Goal: Information Seeking & Learning: Compare options

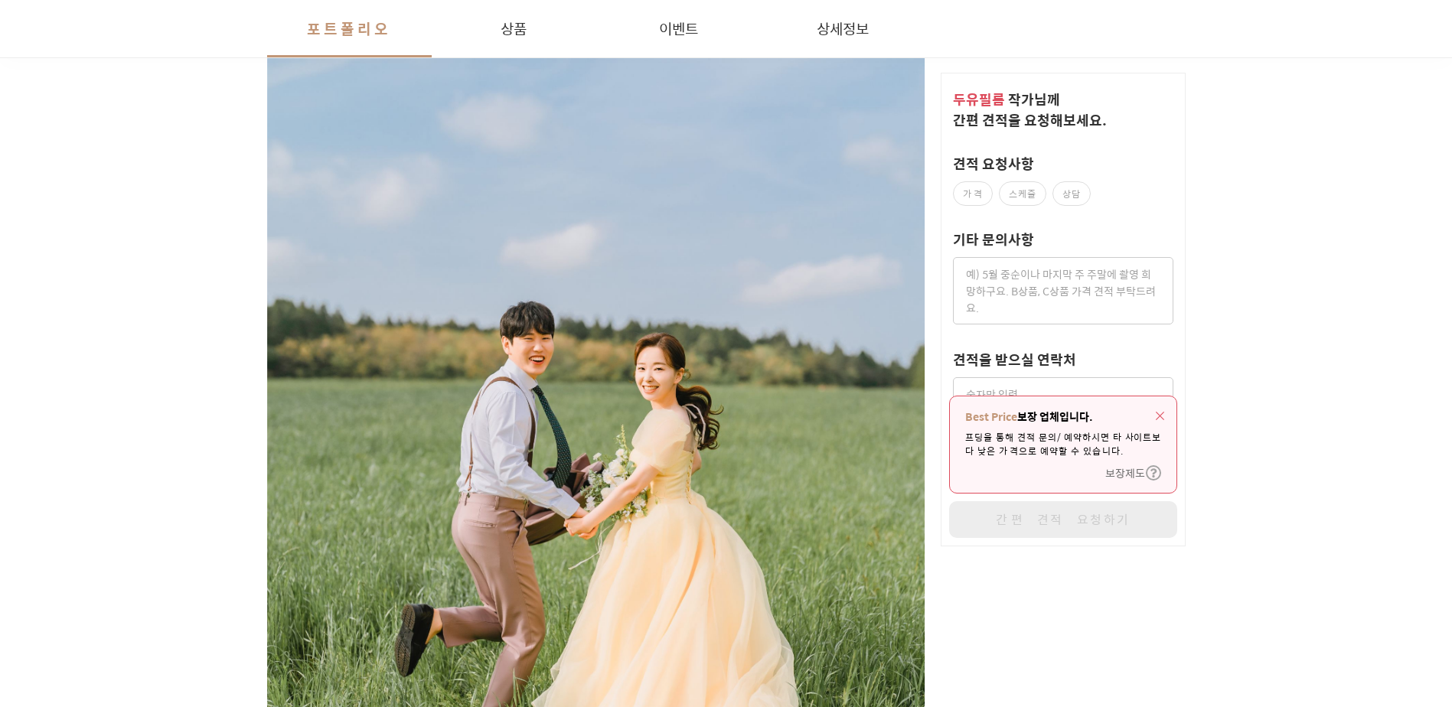
scroll to position [459, 0]
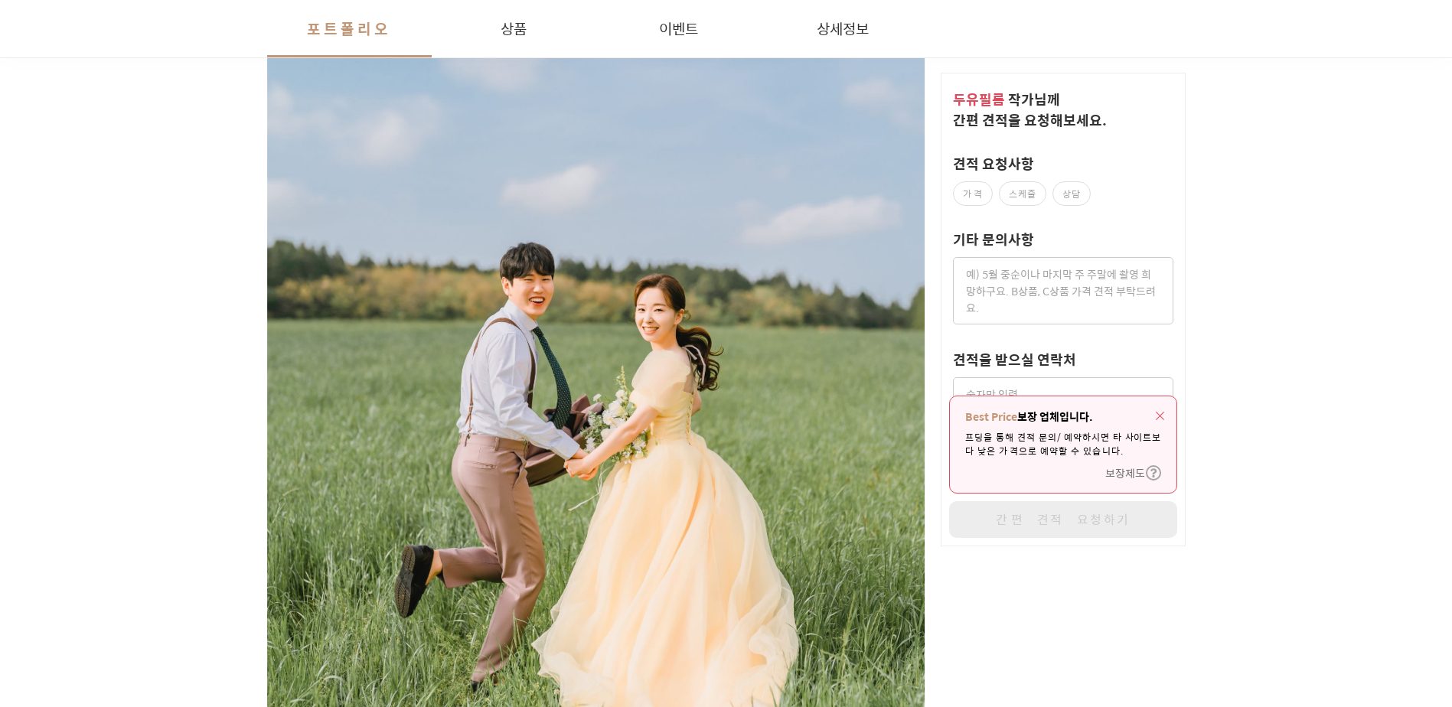
drag, startPoint x: 1159, startPoint y: 406, endPoint x: 1167, endPoint y: 403, distance: 8.7
click at [1159, 412] on img "button" at bounding box center [1160, 416] width 8 height 8
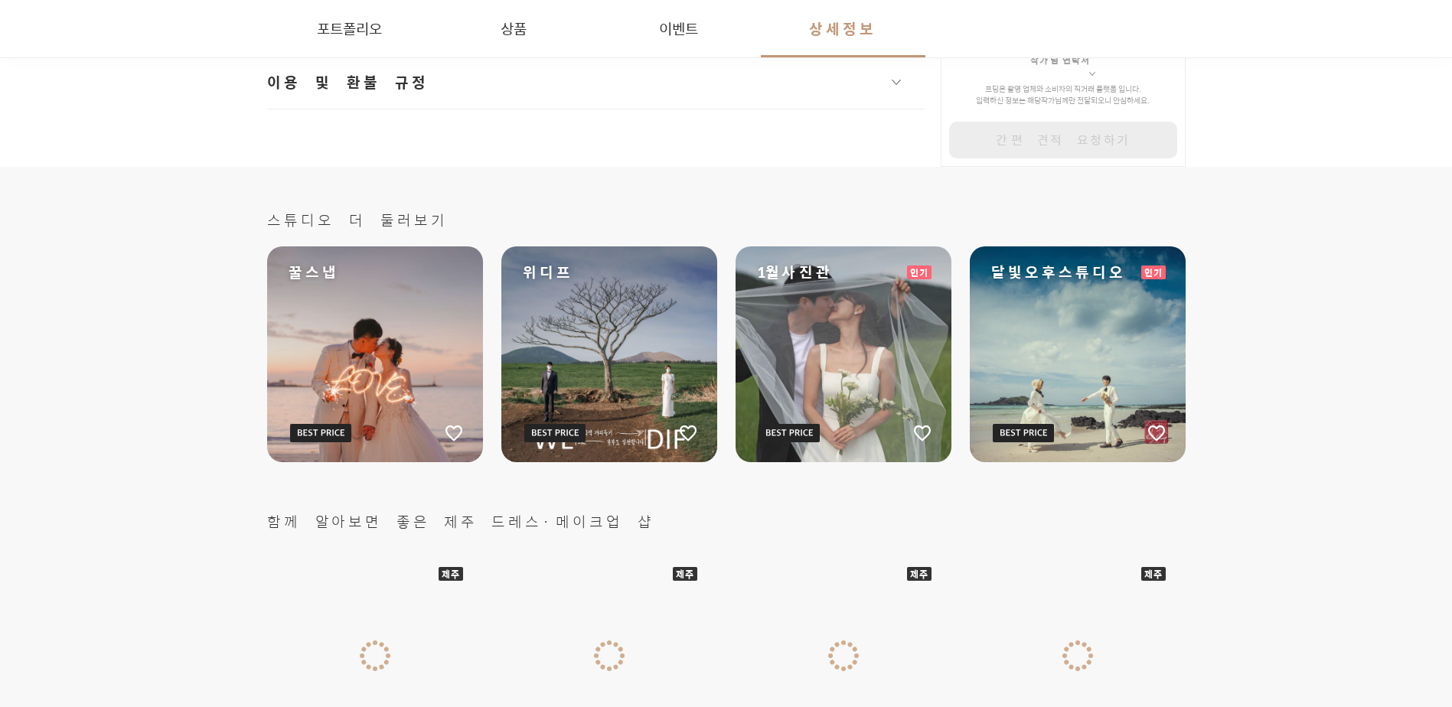
scroll to position [4287, 0]
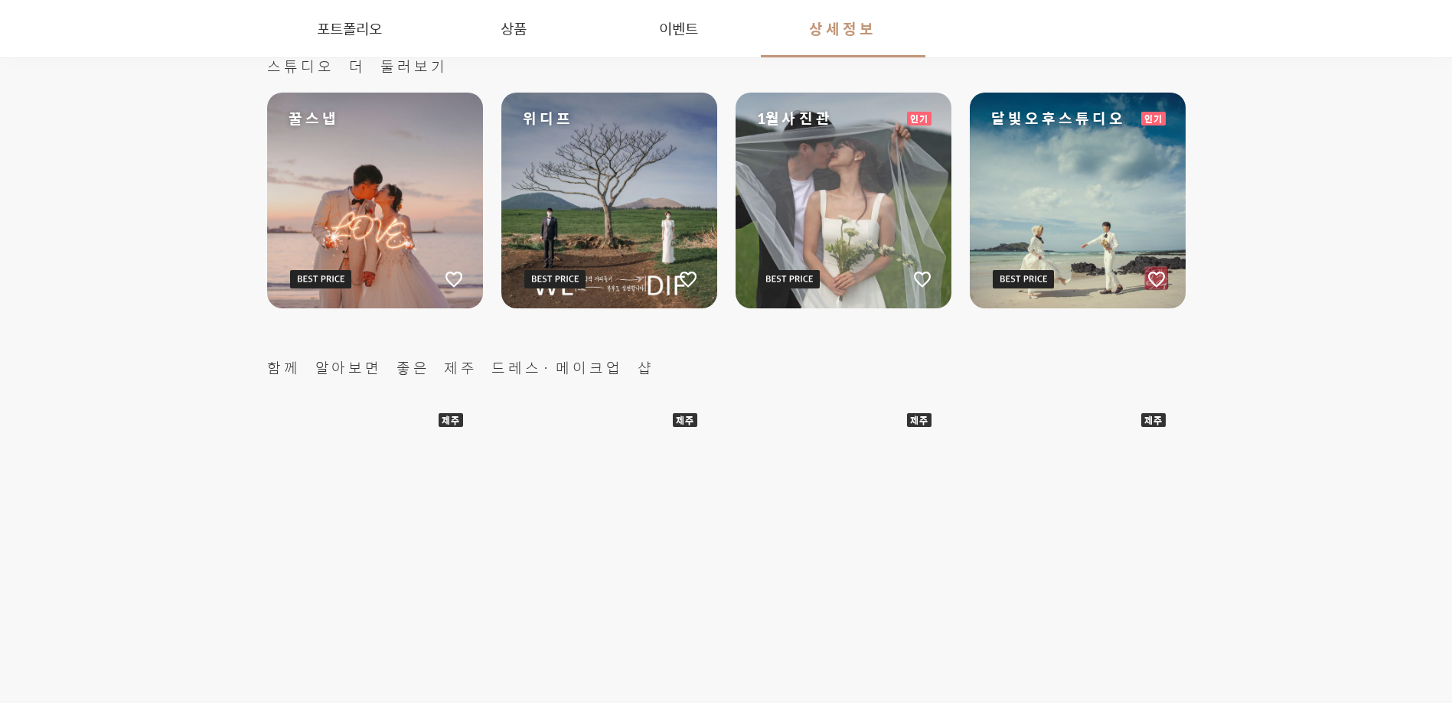
click at [641, 181] on div "위디프" at bounding box center [609, 201] width 216 height 216
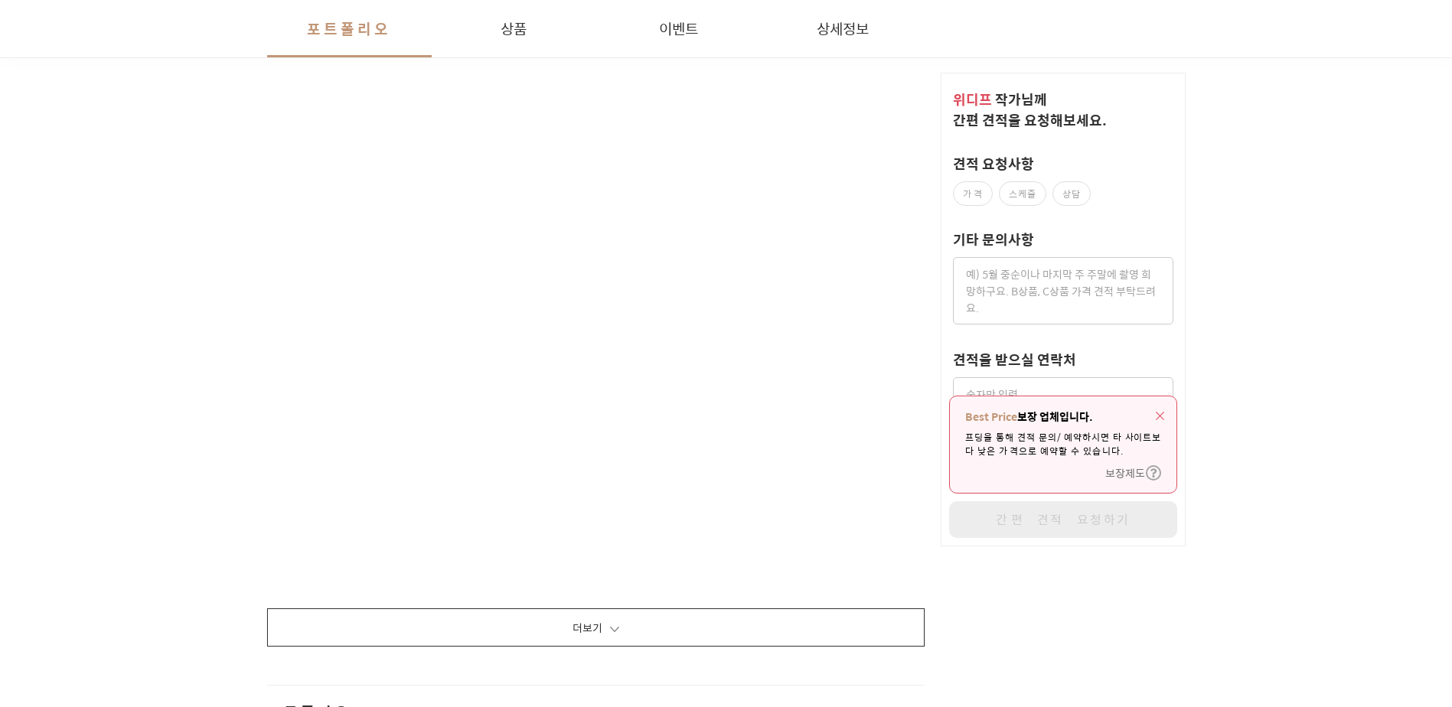
scroll to position [1856, 0]
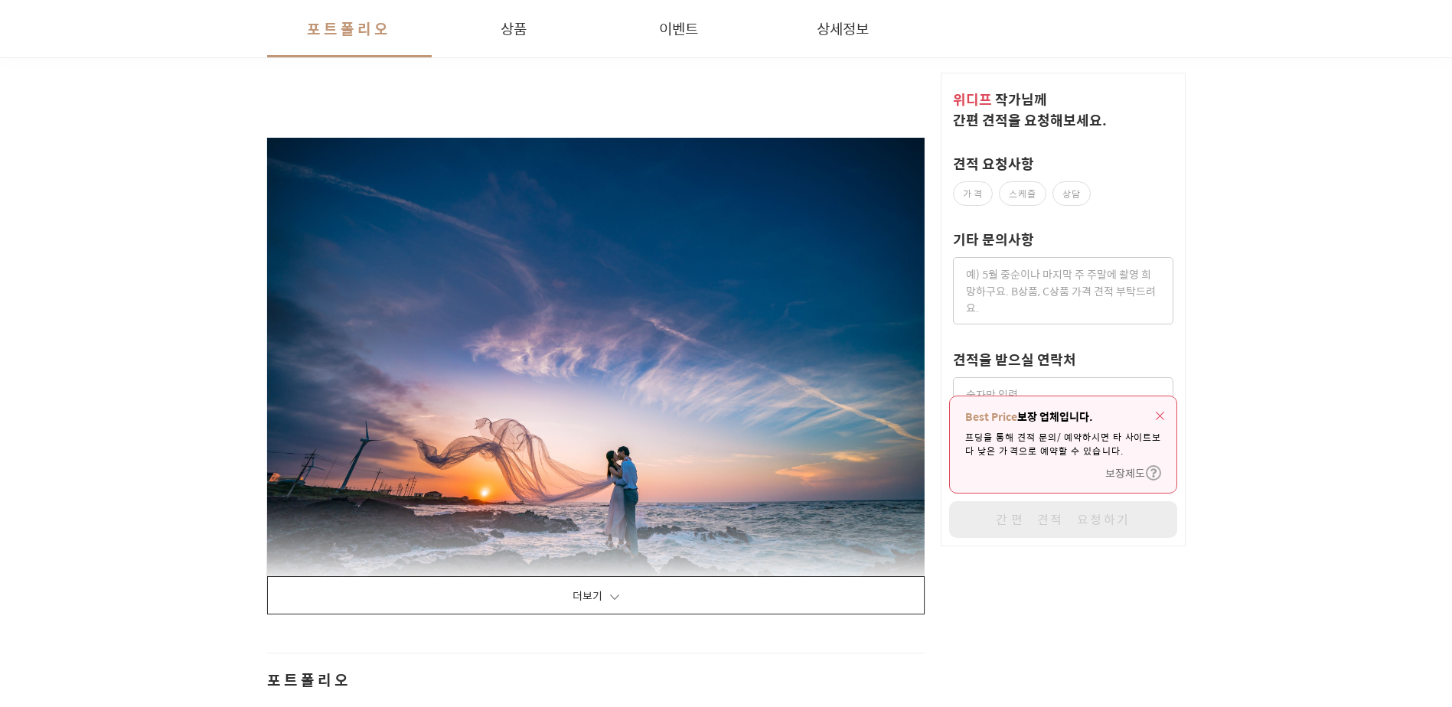
click at [691, 606] on button "더보기" at bounding box center [596, 595] width 658 height 38
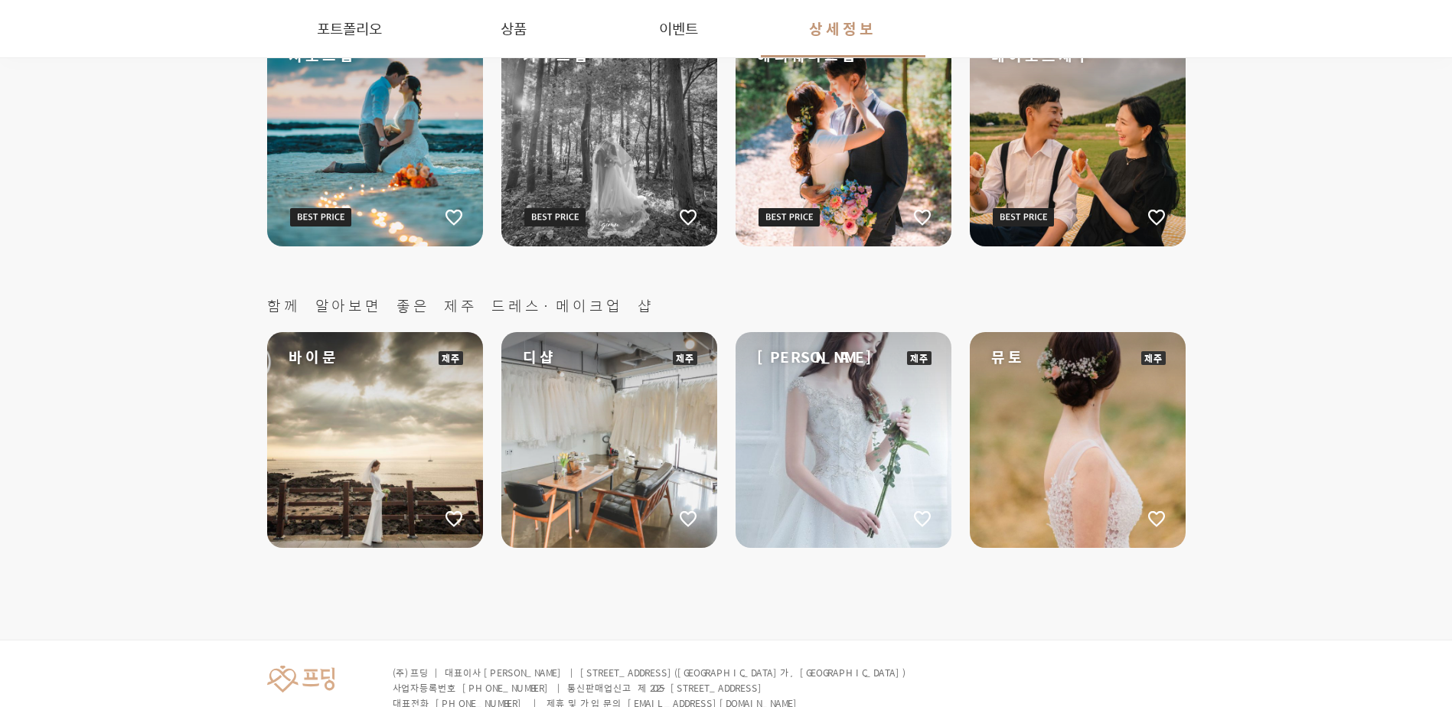
scroll to position [27108, 0]
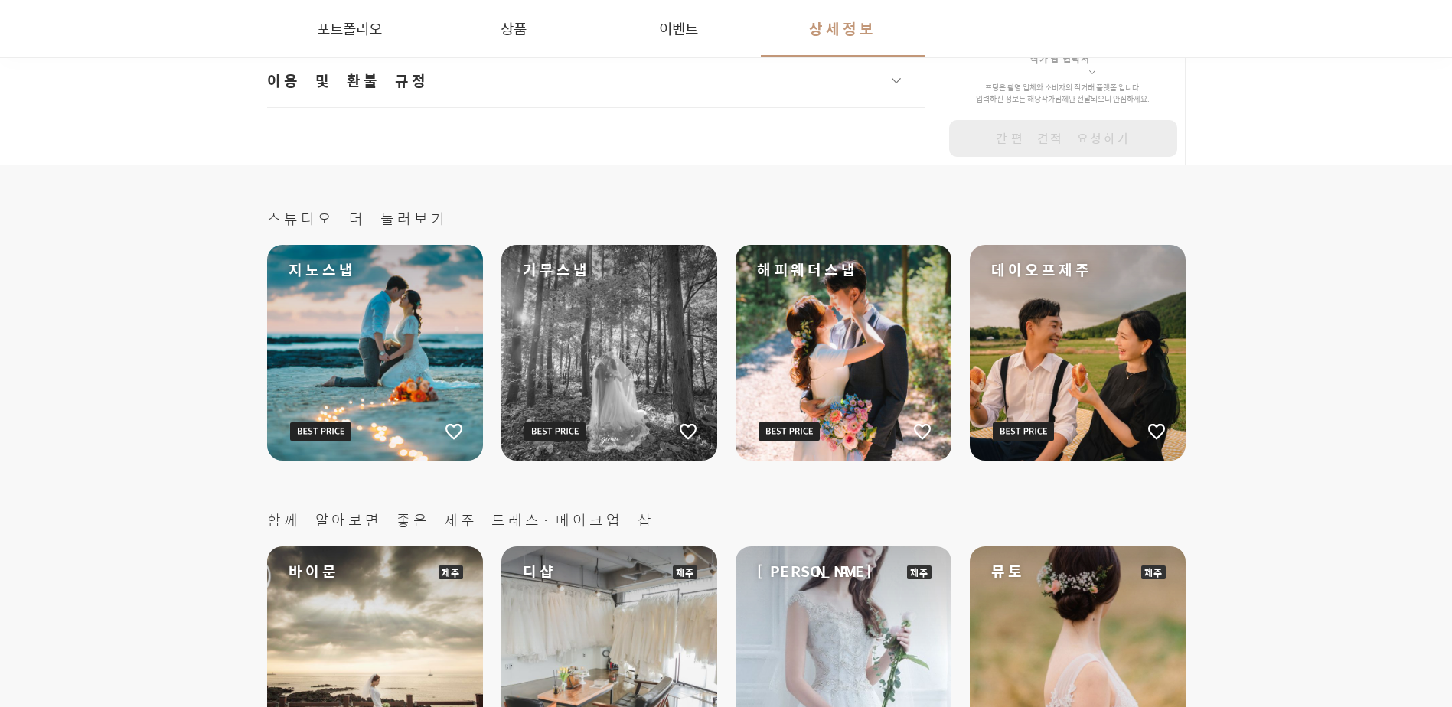
click at [1125, 321] on div "데이오프제주" at bounding box center [1078, 353] width 216 height 216
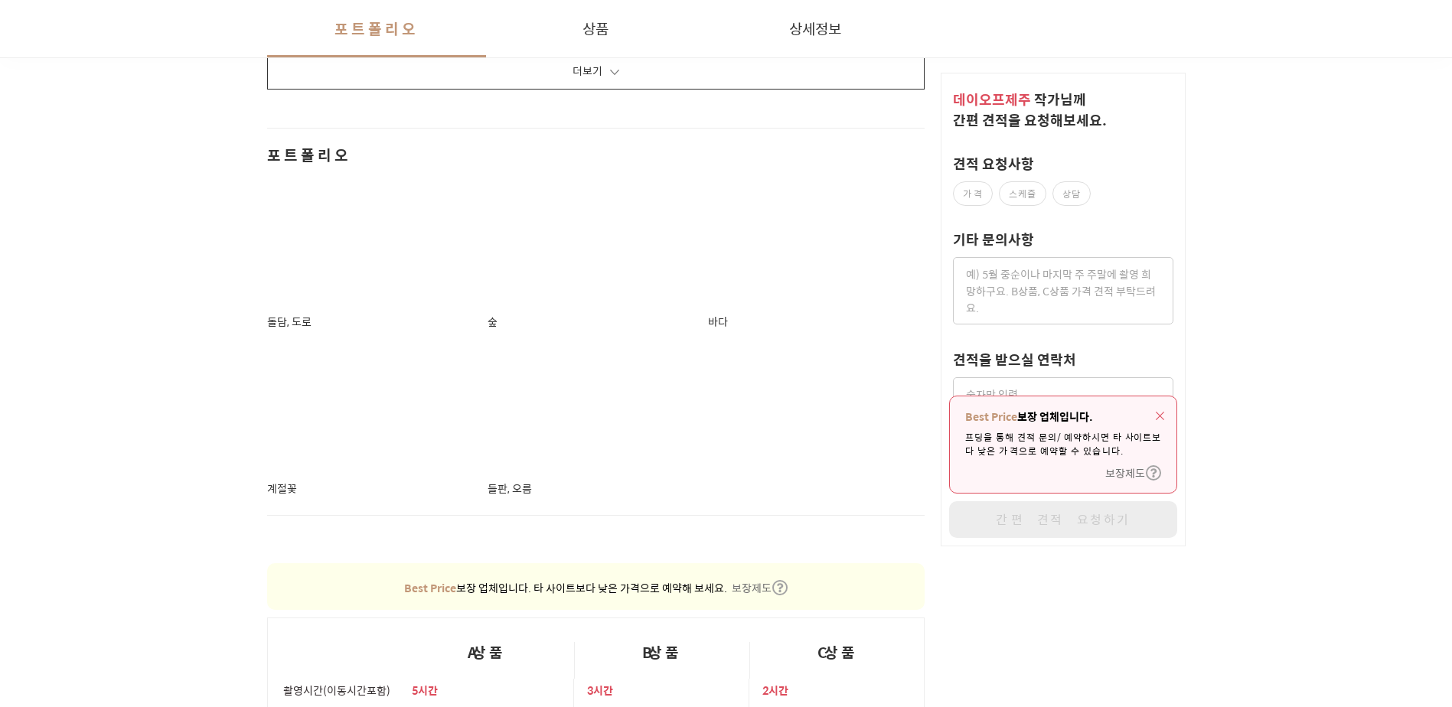
scroll to position [3175, 0]
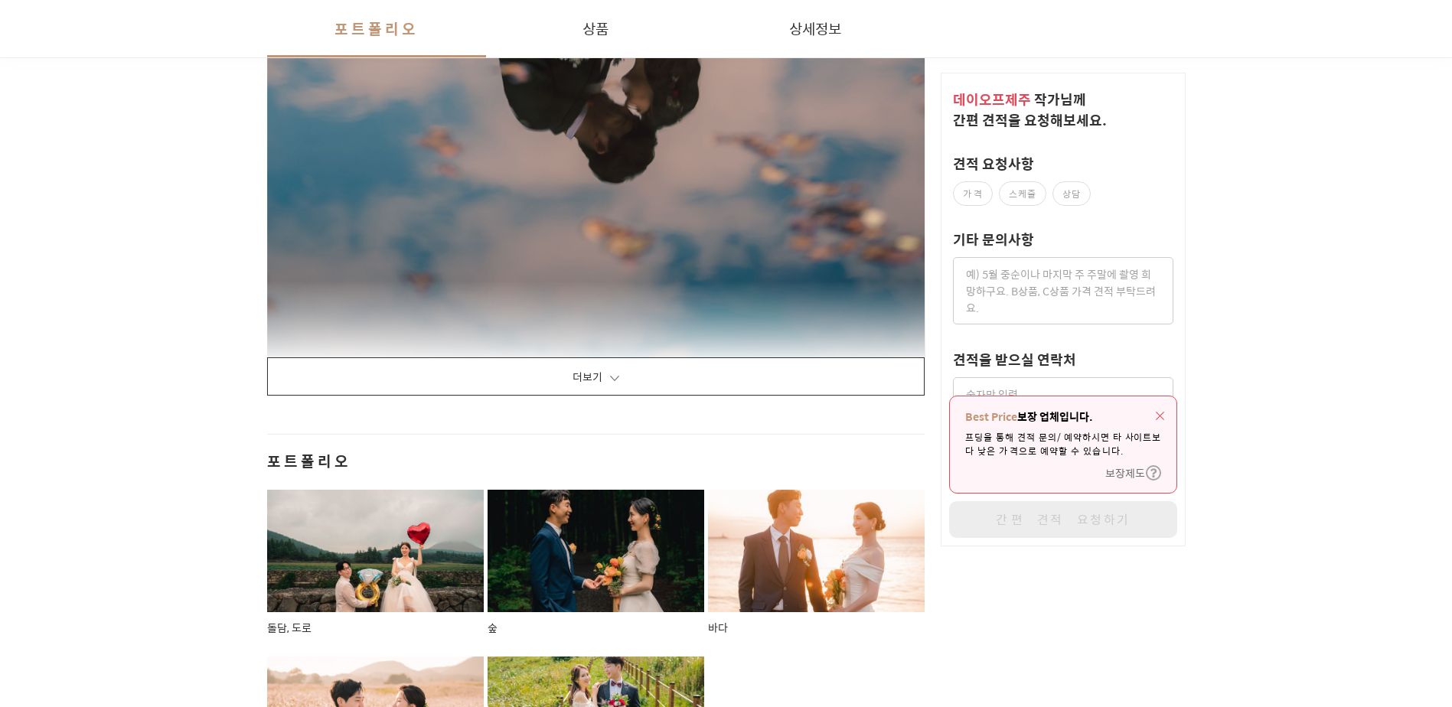
click at [639, 362] on button "더보기" at bounding box center [596, 376] width 658 height 38
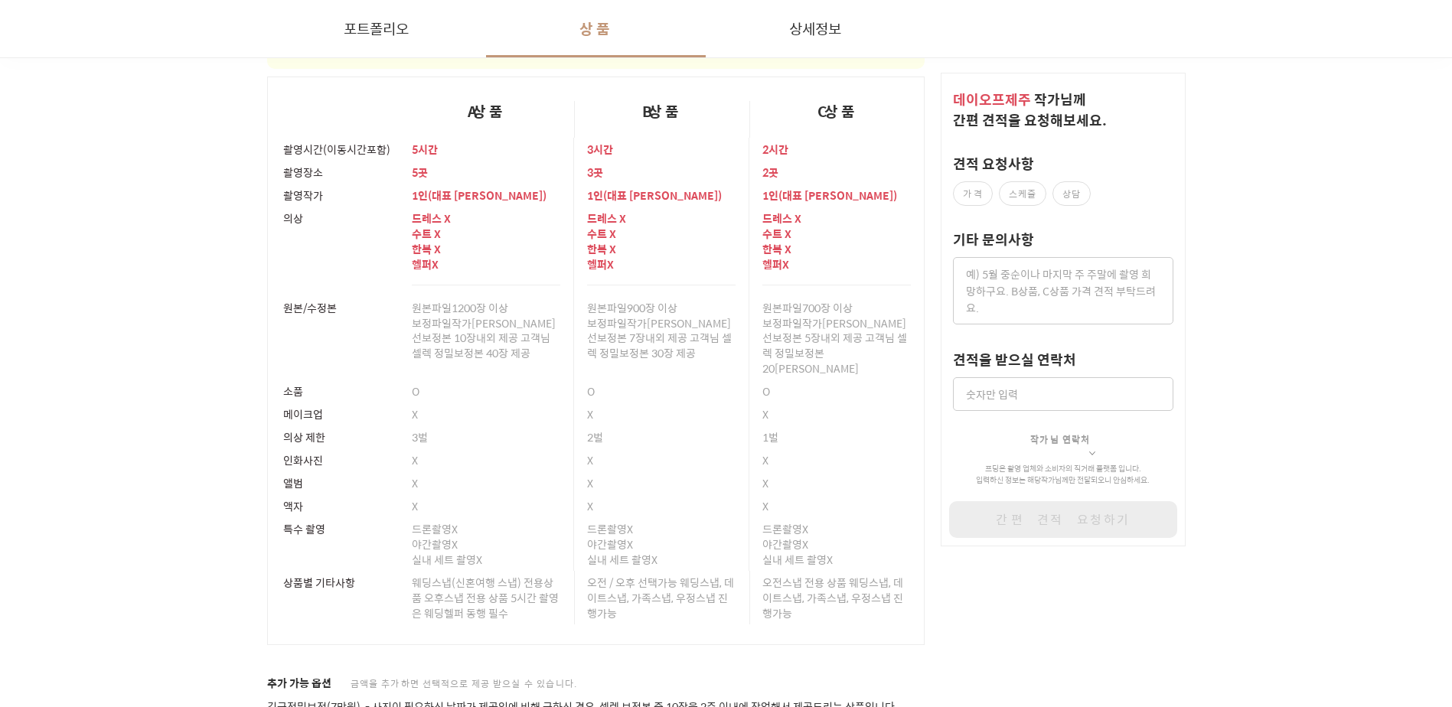
scroll to position [25725, 0]
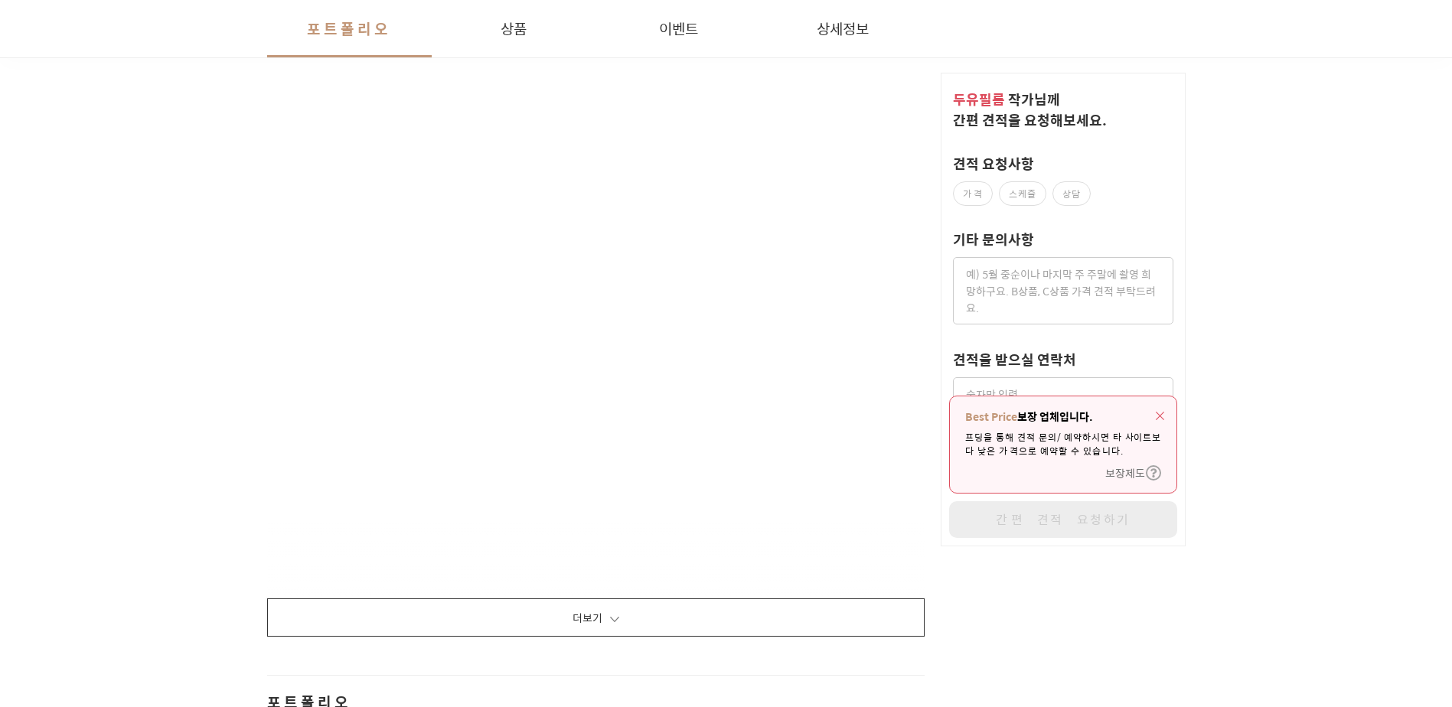
scroll to position [1882, 0]
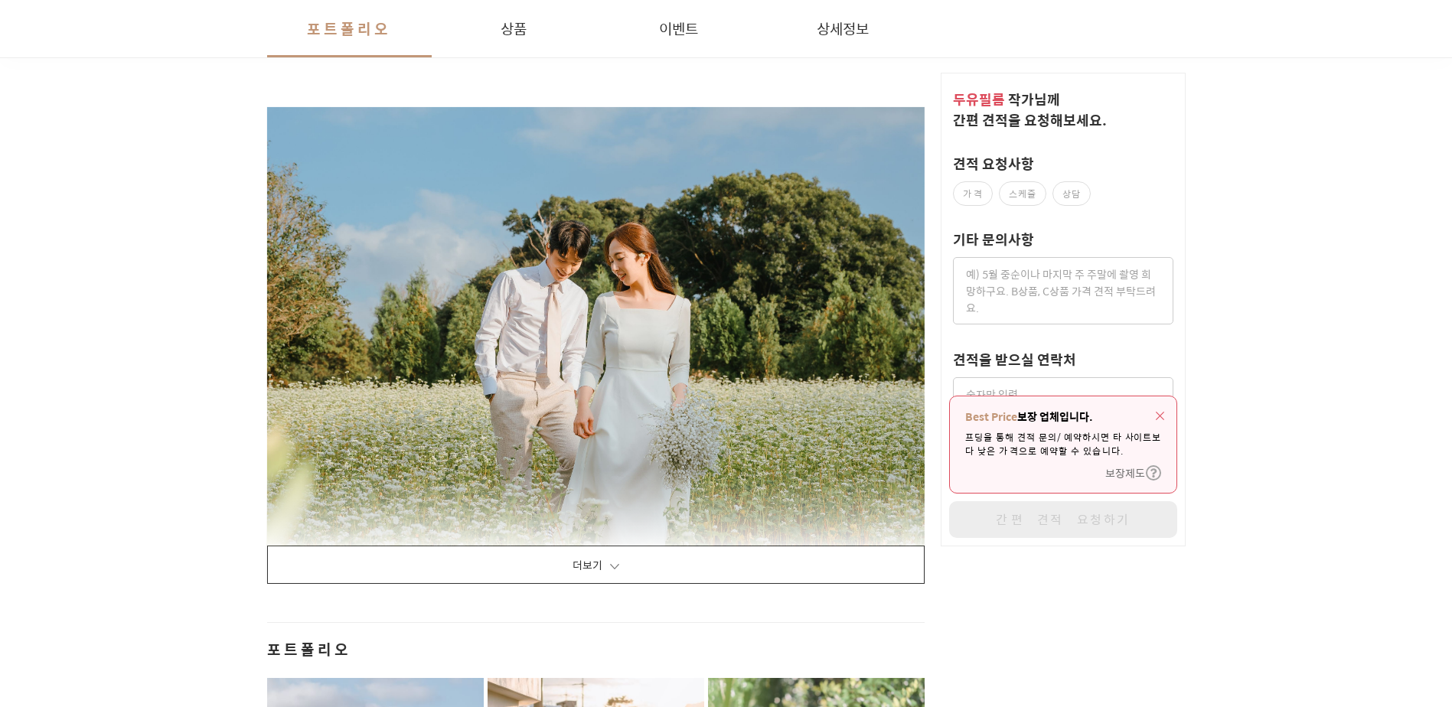
click at [746, 570] on button "더보기" at bounding box center [596, 565] width 658 height 38
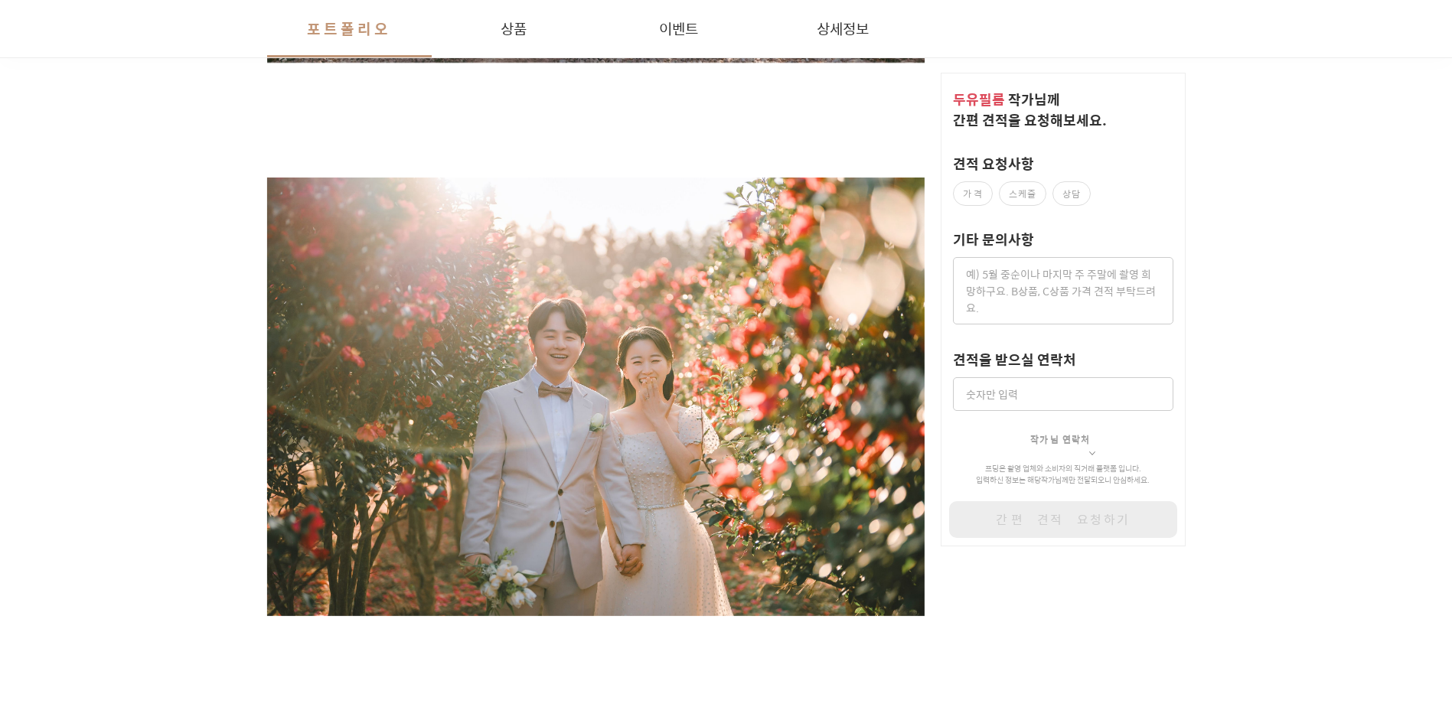
scroll to position [23702, 0]
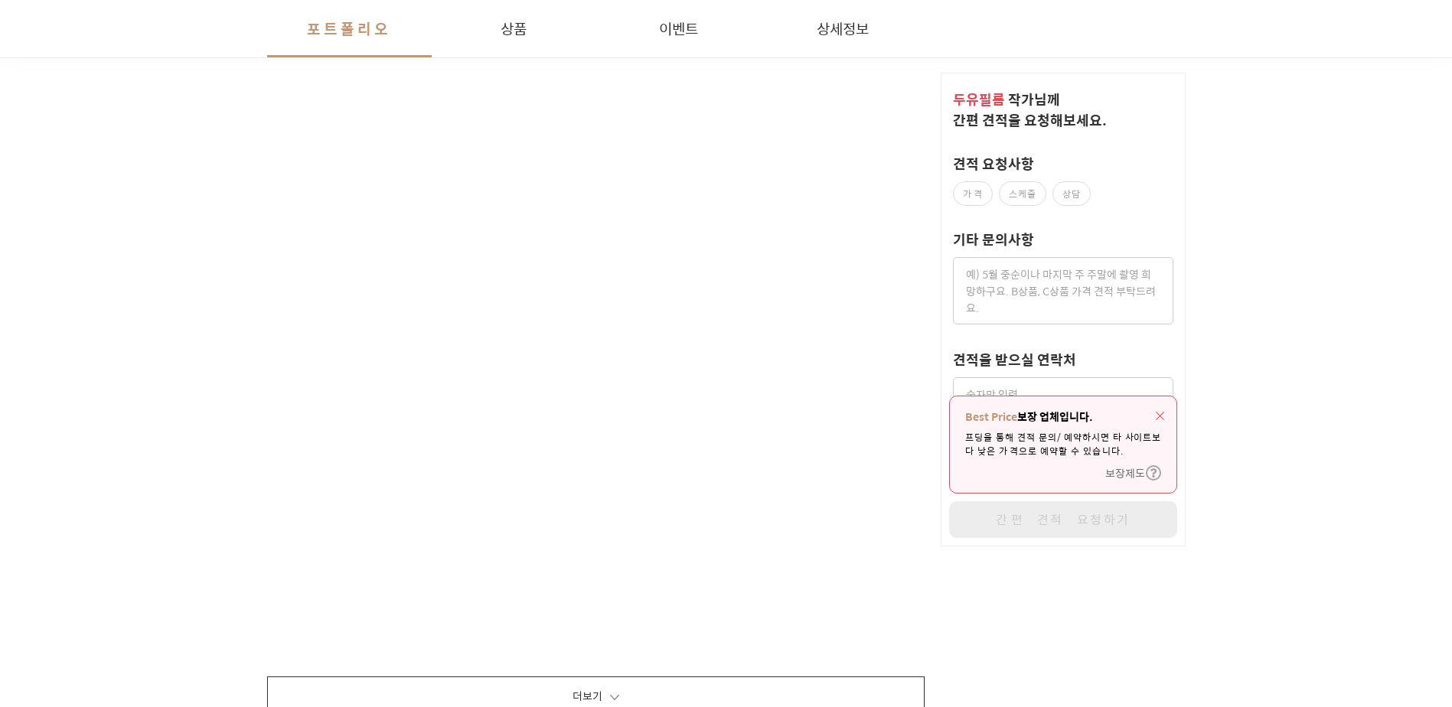
scroll to position [1837, 0]
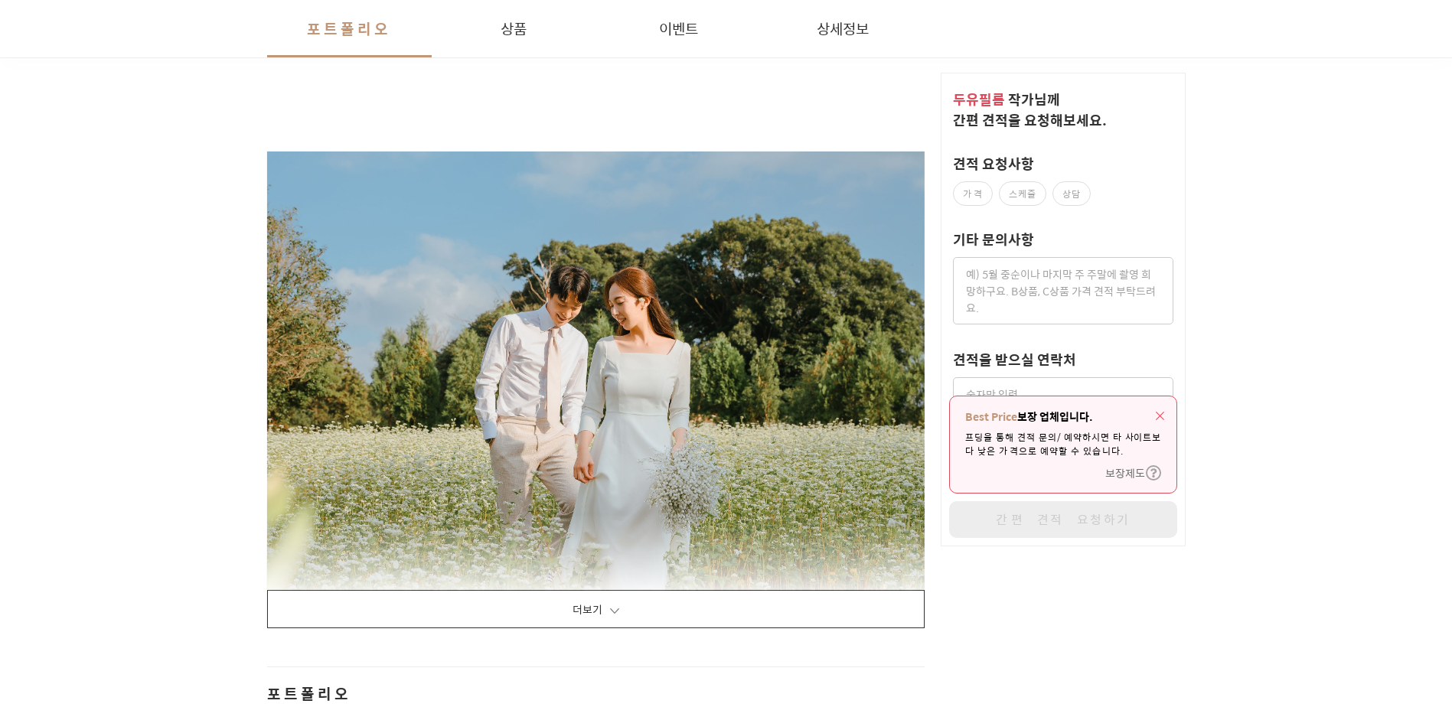
click at [680, 605] on button "더보기" at bounding box center [596, 609] width 658 height 38
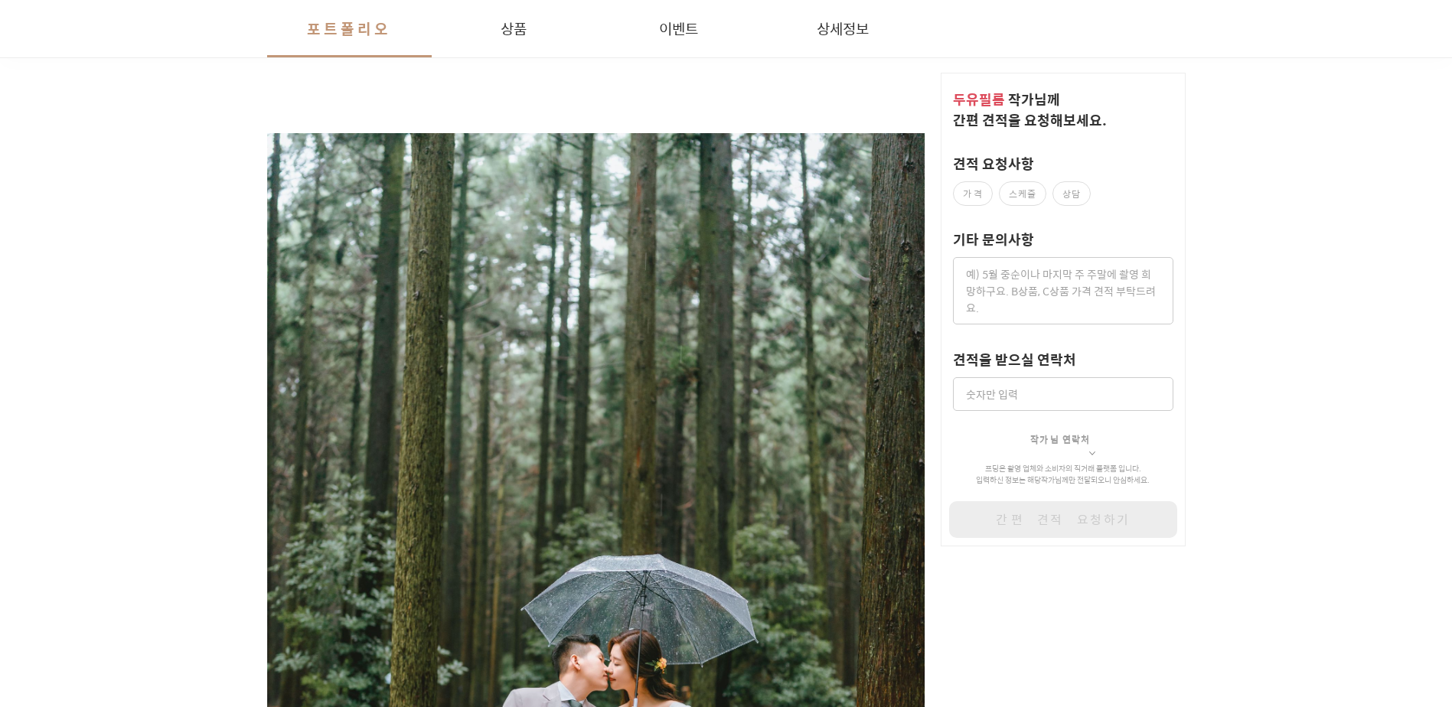
scroll to position [25088, 0]
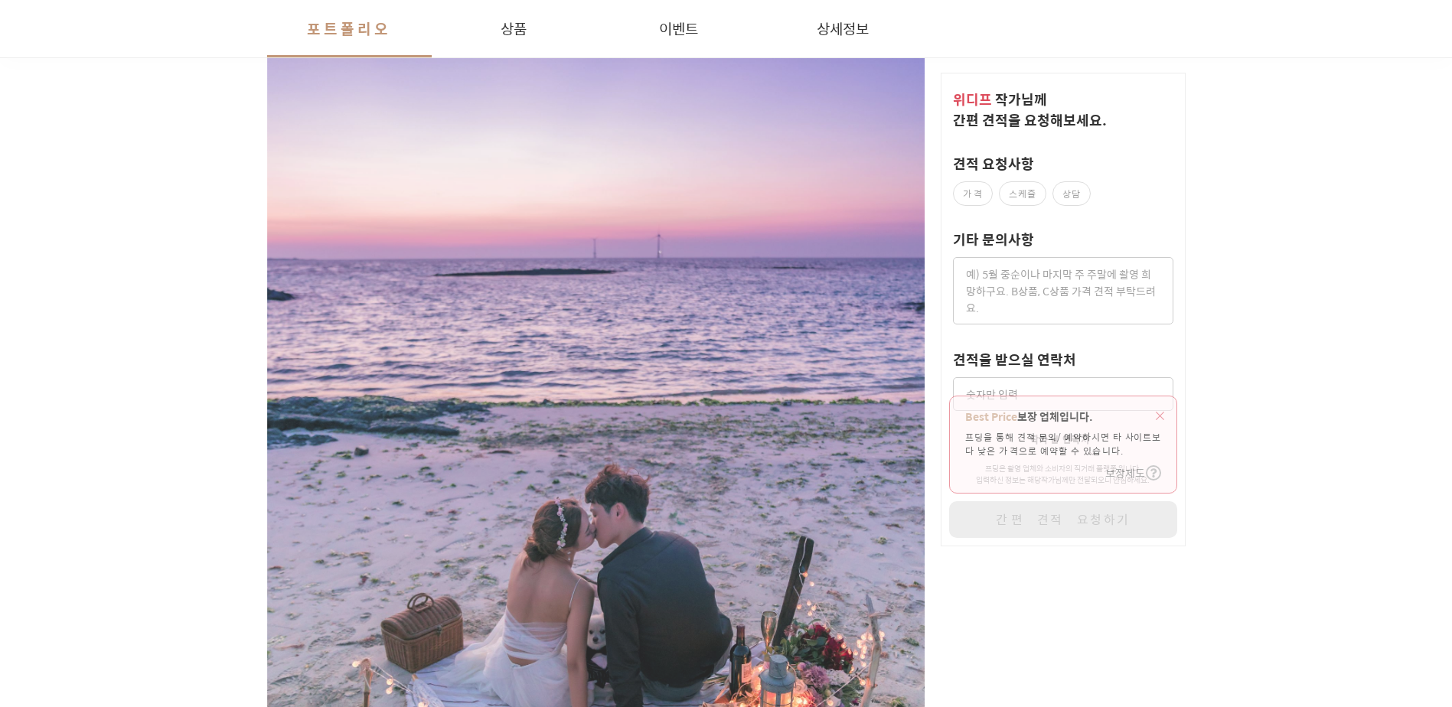
scroll to position [842, 0]
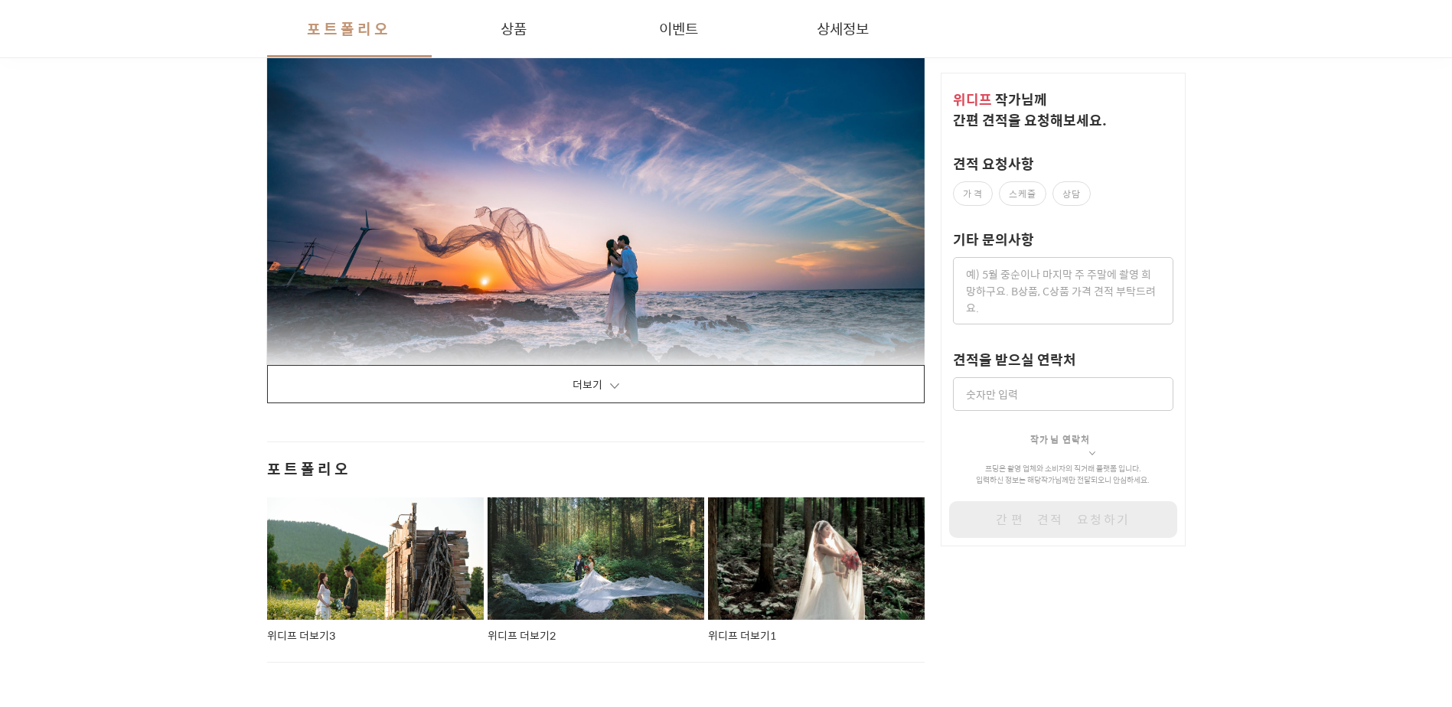
click at [749, 397] on button "더보기" at bounding box center [596, 384] width 658 height 38
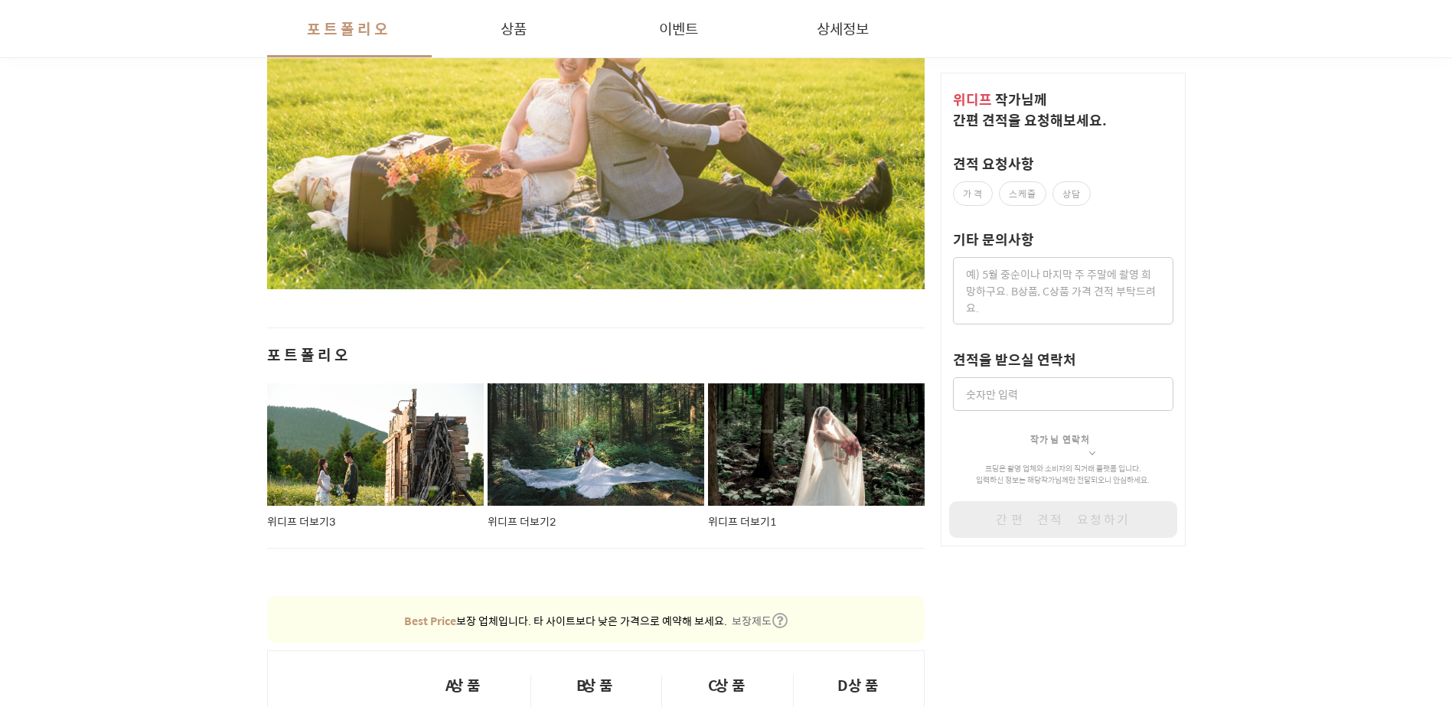
scroll to position [25443, 0]
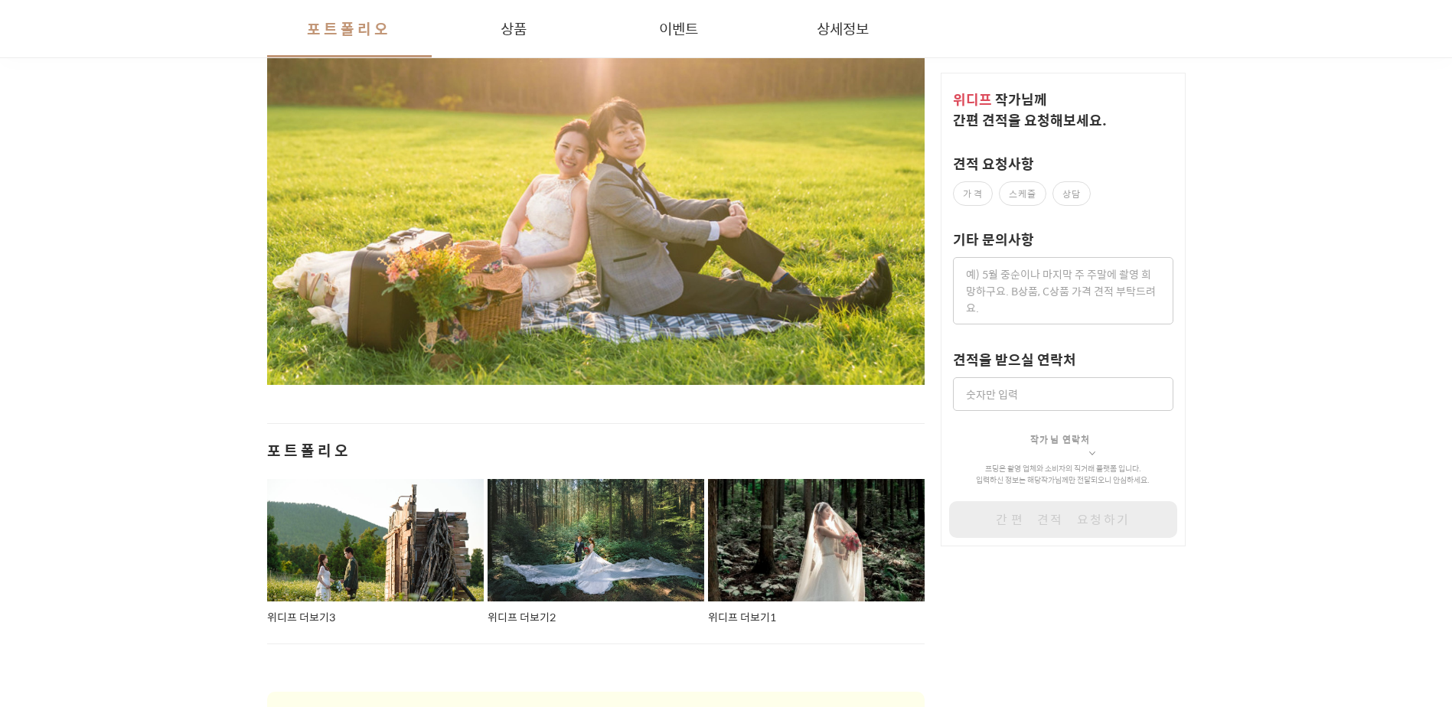
click at [353, 36] on button "포트폴리오" at bounding box center [349, 28] width 165 height 57
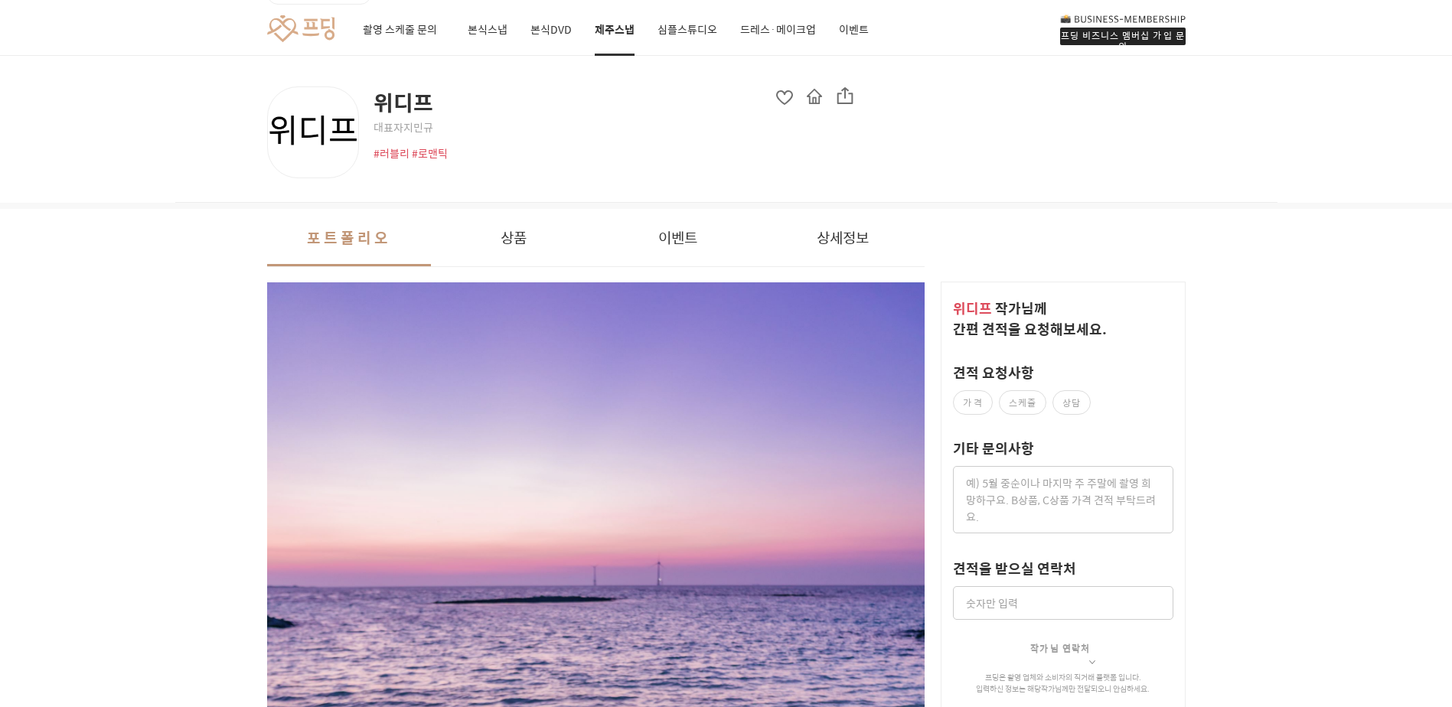
scroll to position [49, 0]
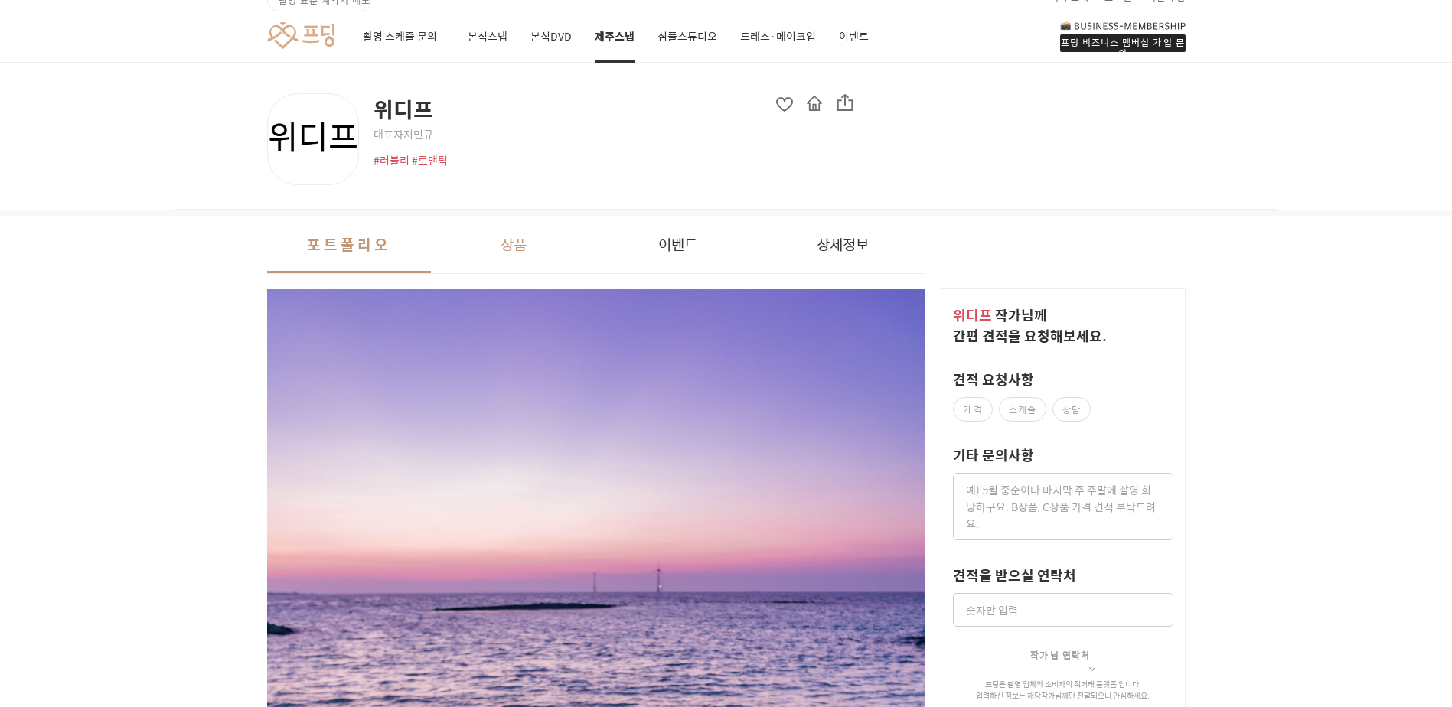
click at [520, 243] on button "상품" at bounding box center [513, 244] width 165 height 57
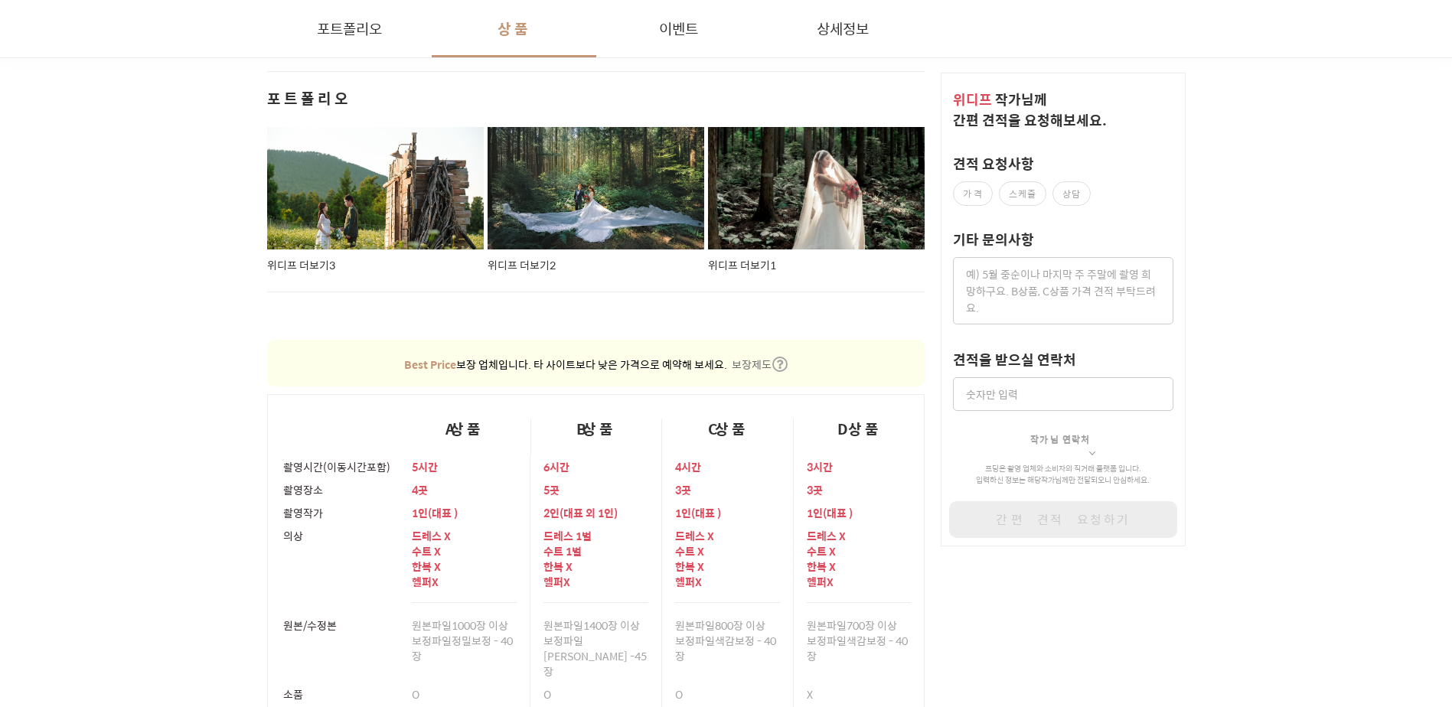
scroll to position [26028, 0]
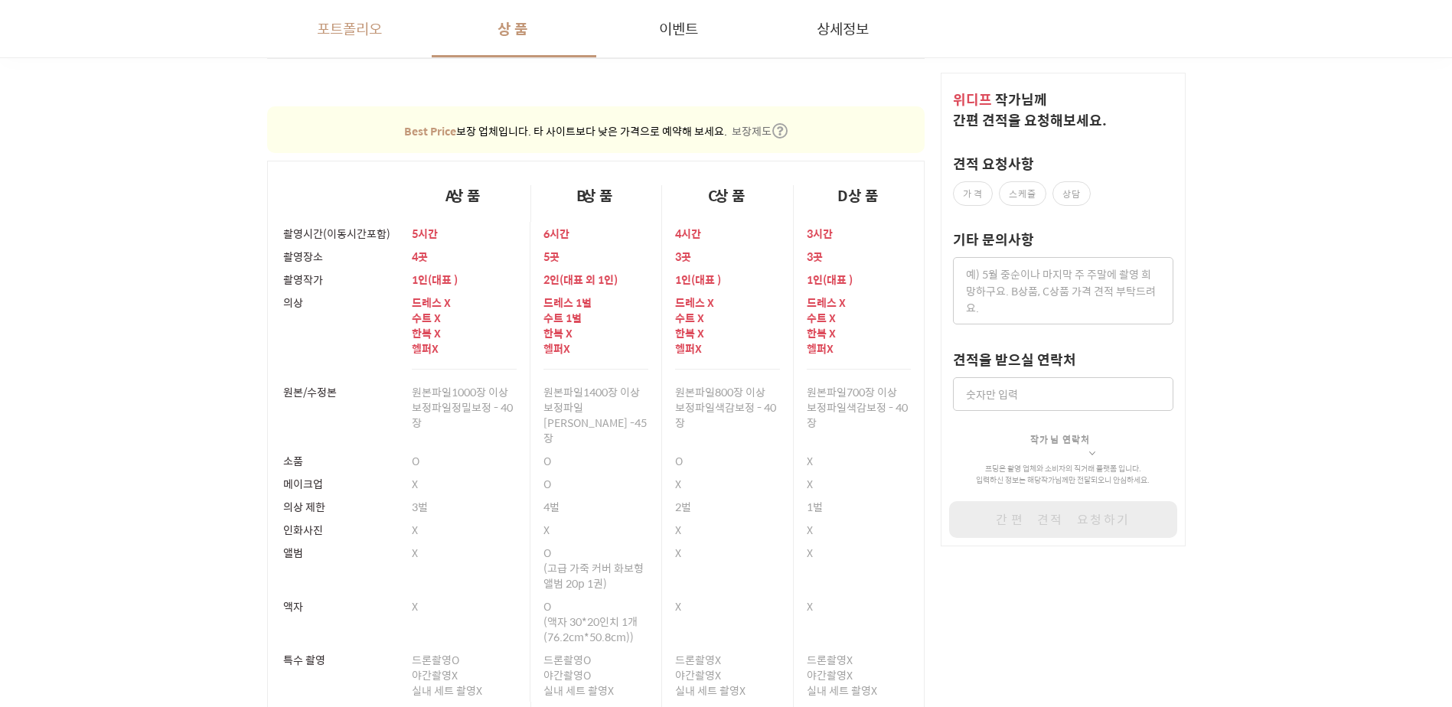
click at [350, 24] on button "포트폴리오" at bounding box center [349, 28] width 165 height 57
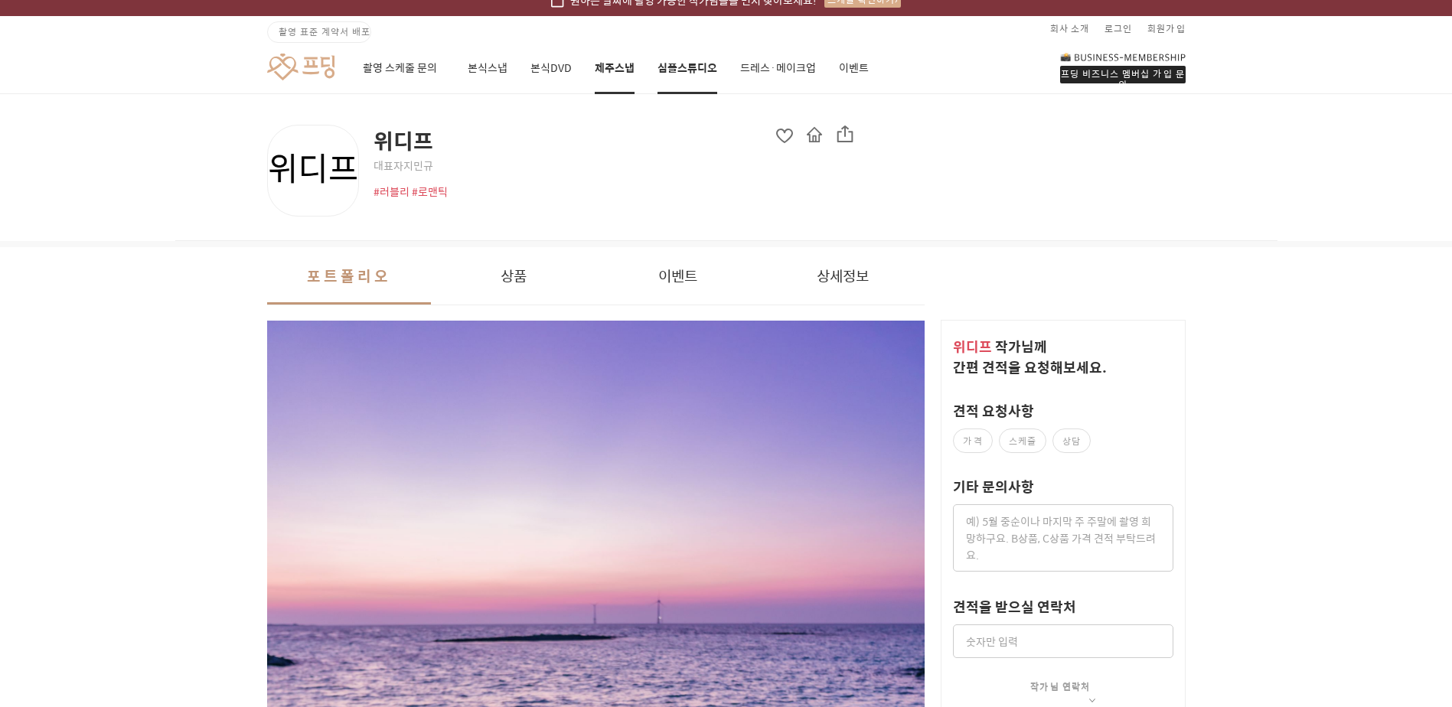
scroll to position [0, 0]
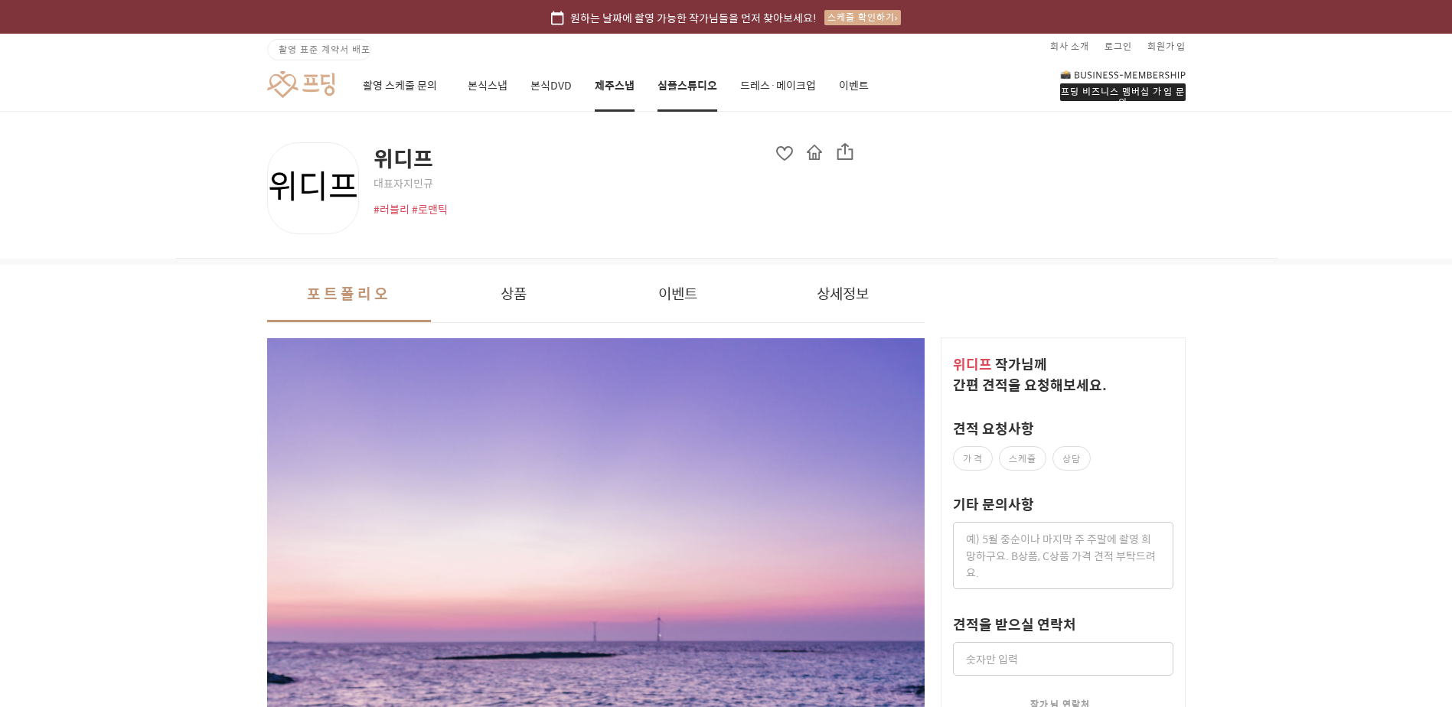
click at [674, 87] on link "심플스튜디오" at bounding box center [688, 86] width 60 height 52
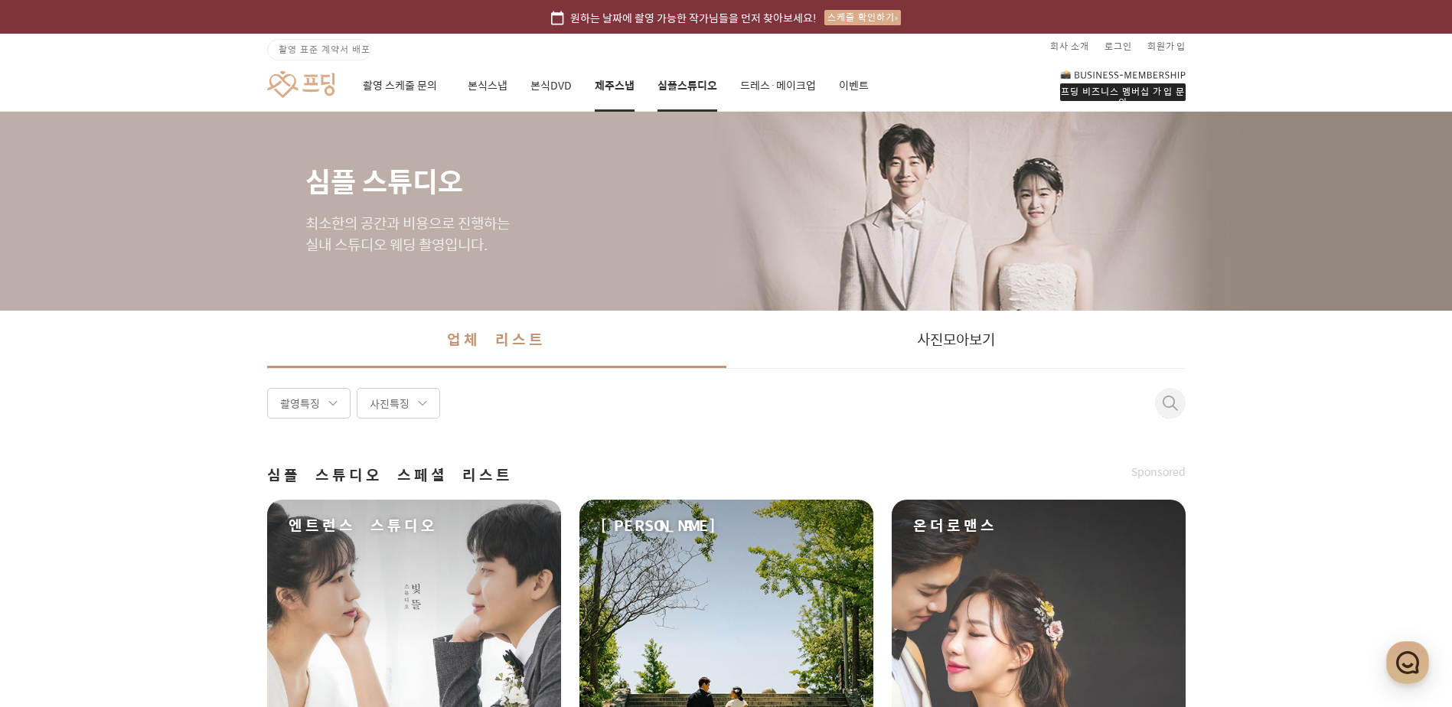
click at [607, 83] on link "제주스냅" at bounding box center [615, 86] width 40 height 52
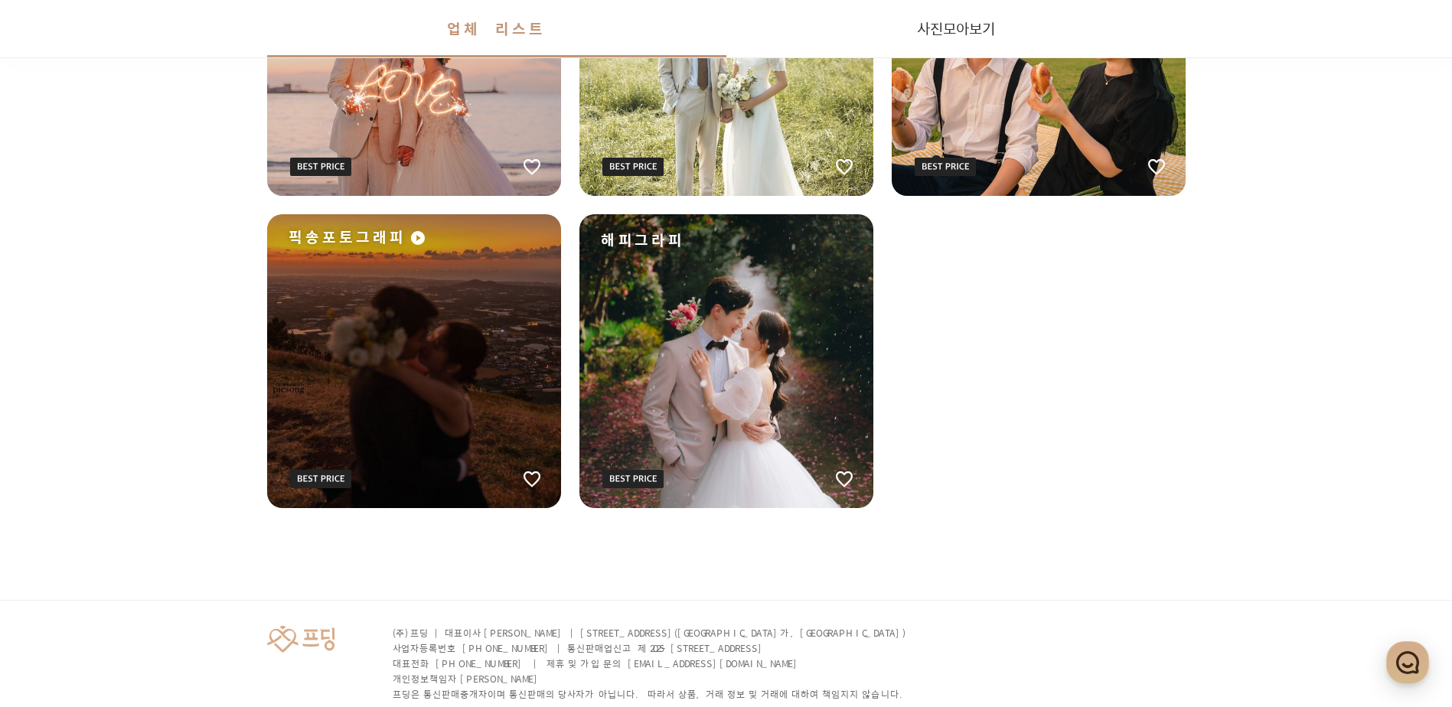
scroll to position [2670, 0]
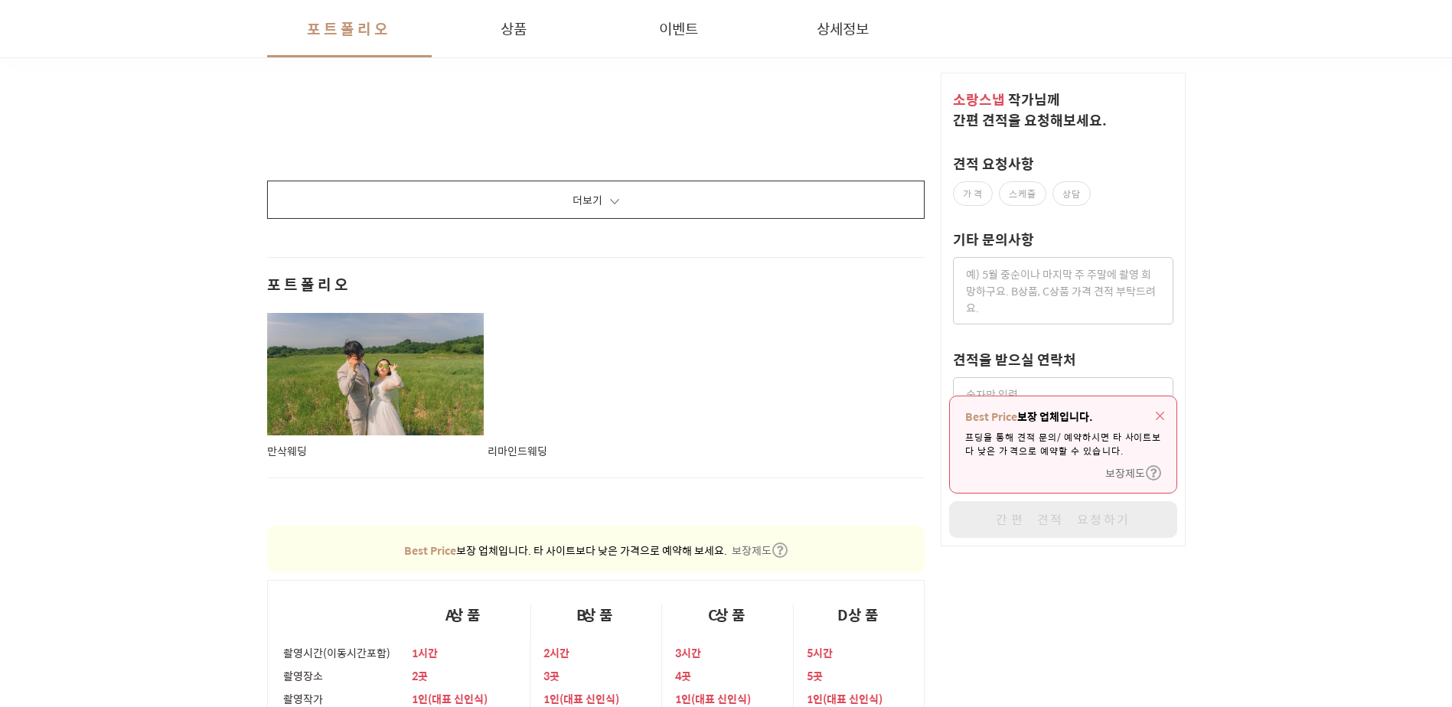
scroll to position [3368, 0]
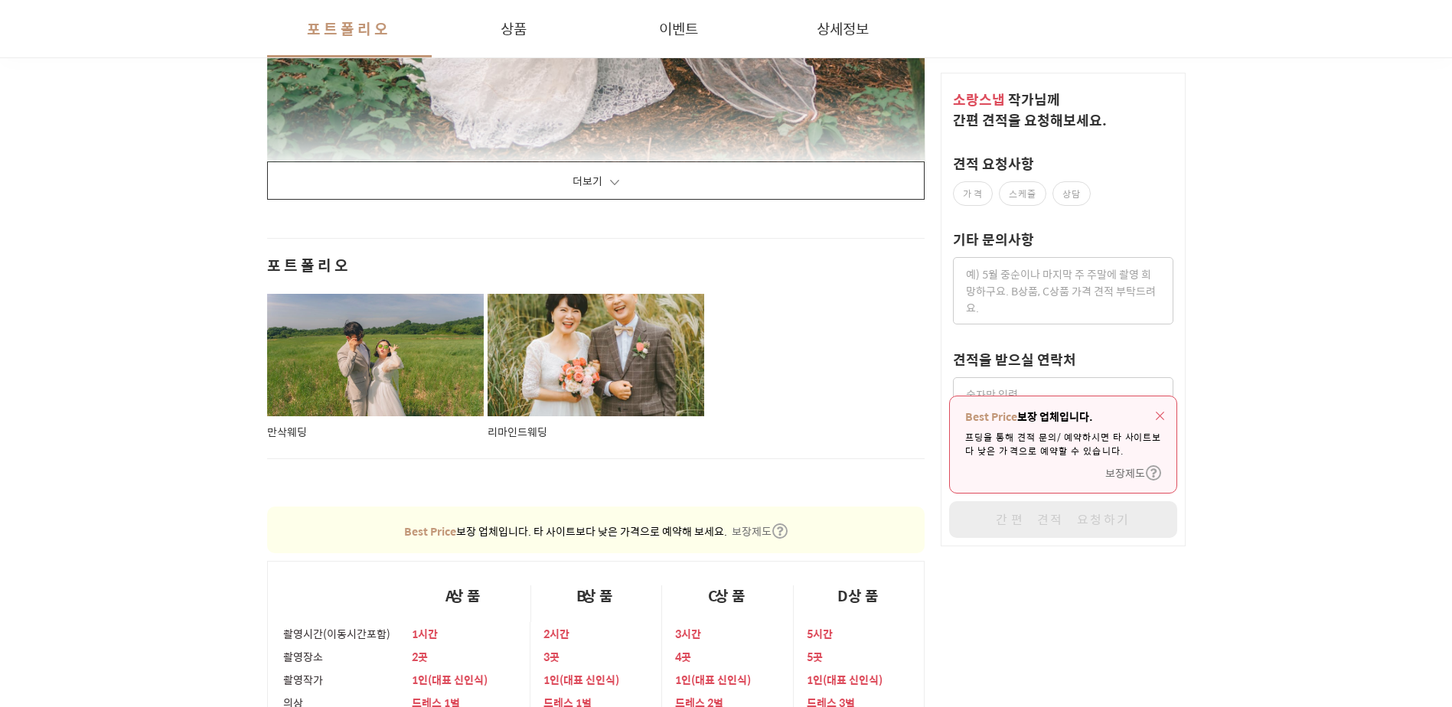
click at [739, 175] on button "더보기" at bounding box center [596, 181] width 658 height 38
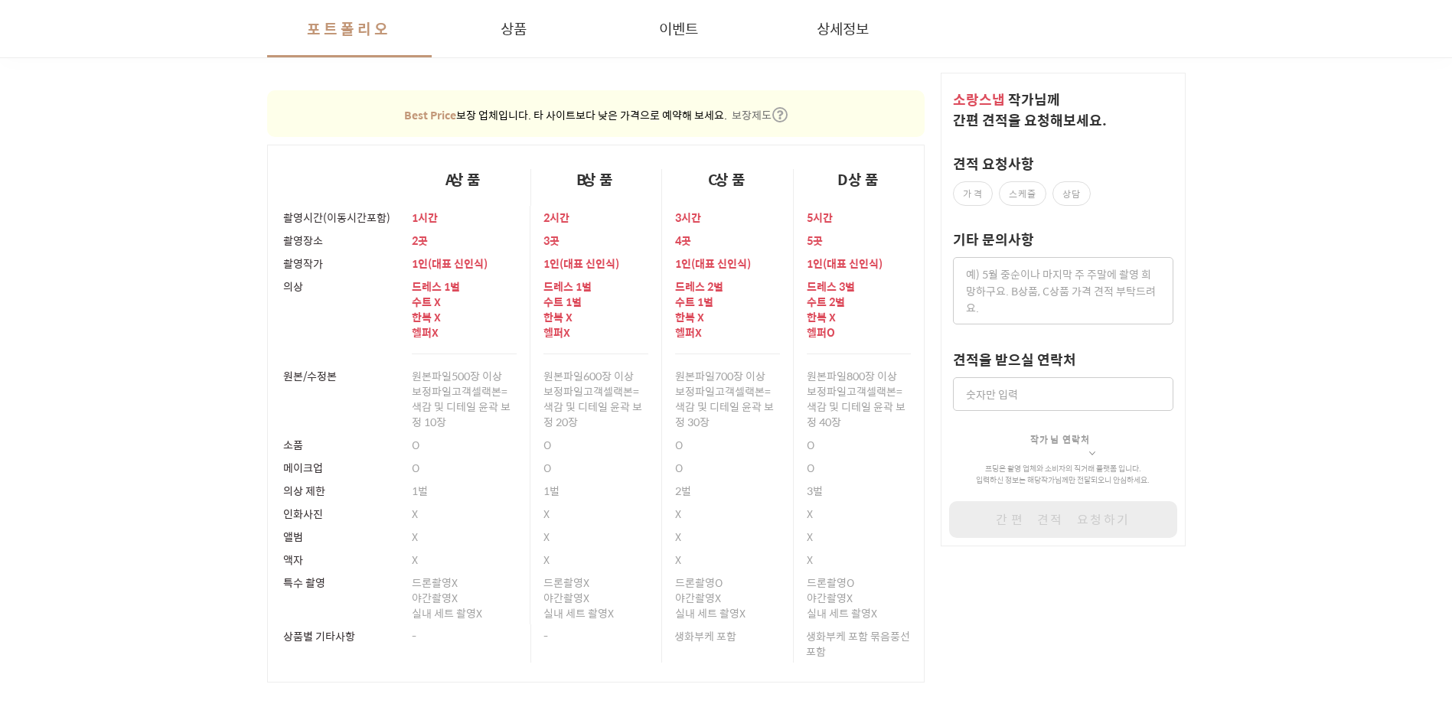
scroll to position [33370, 0]
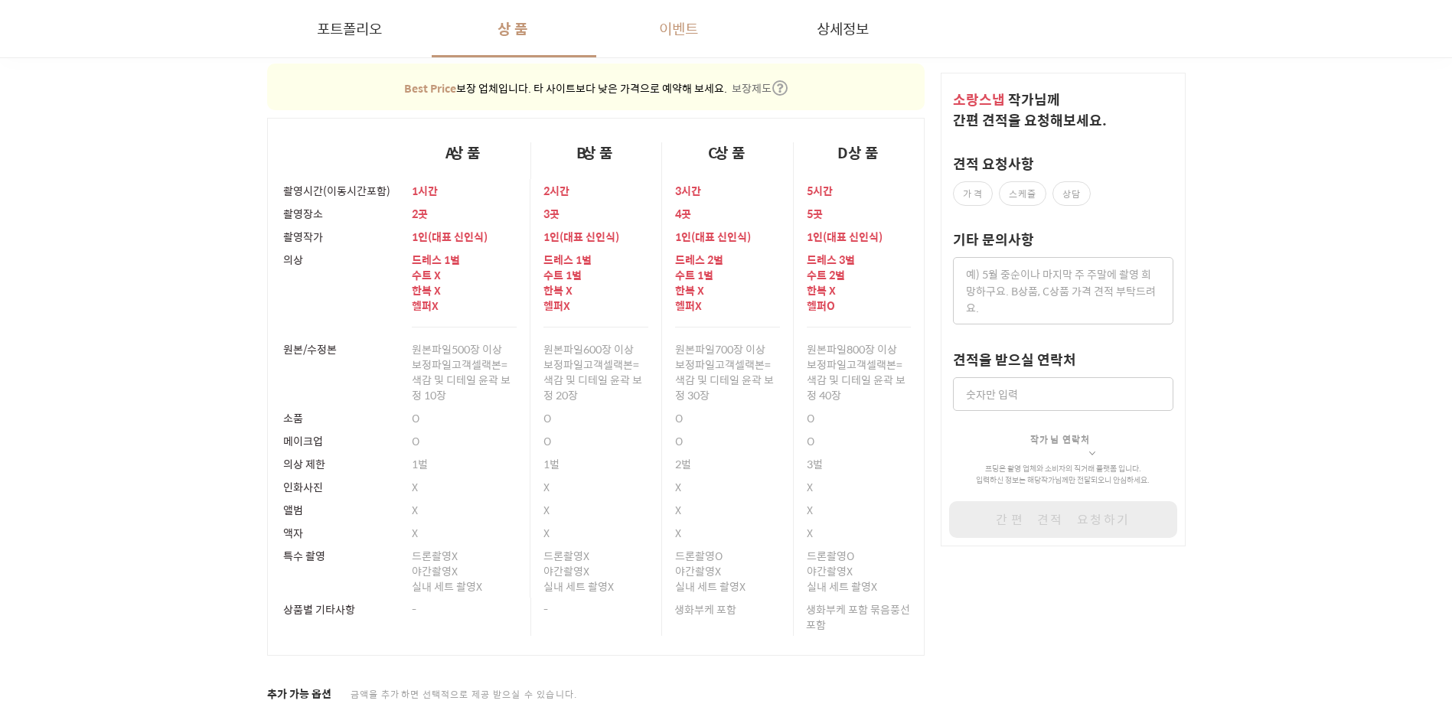
click at [700, 41] on button "이벤트" at bounding box center [678, 28] width 165 height 57
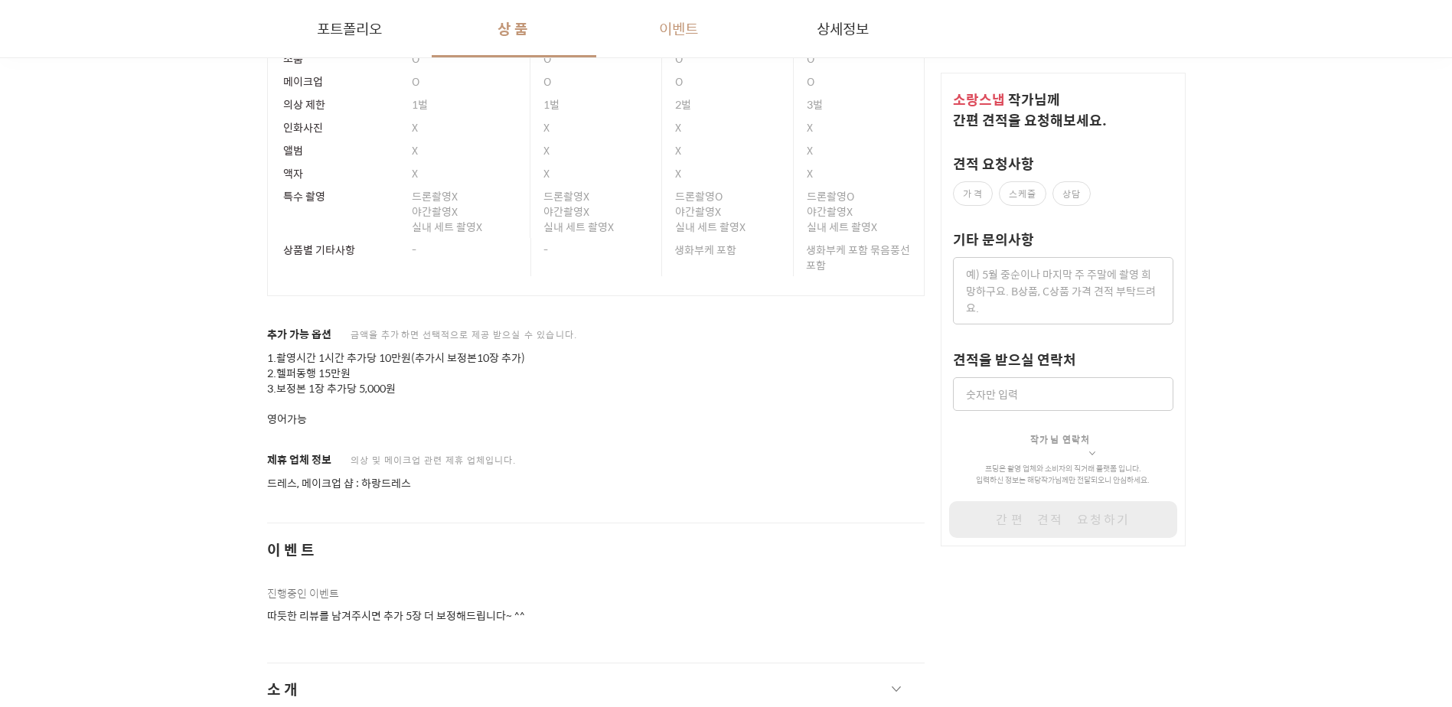
scroll to position [34196, 0]
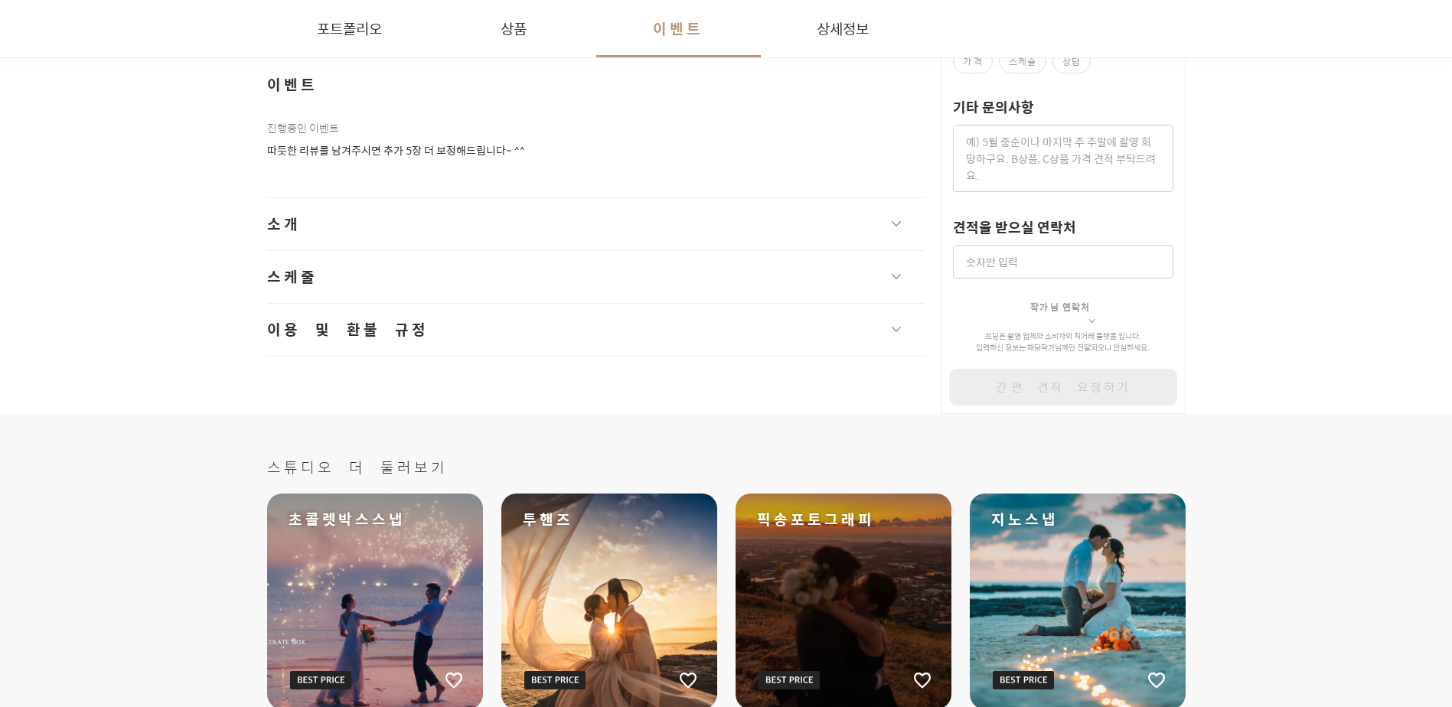
click at [886, 227] on button "소개" at bounding box center [596, 224] width 658 height 52
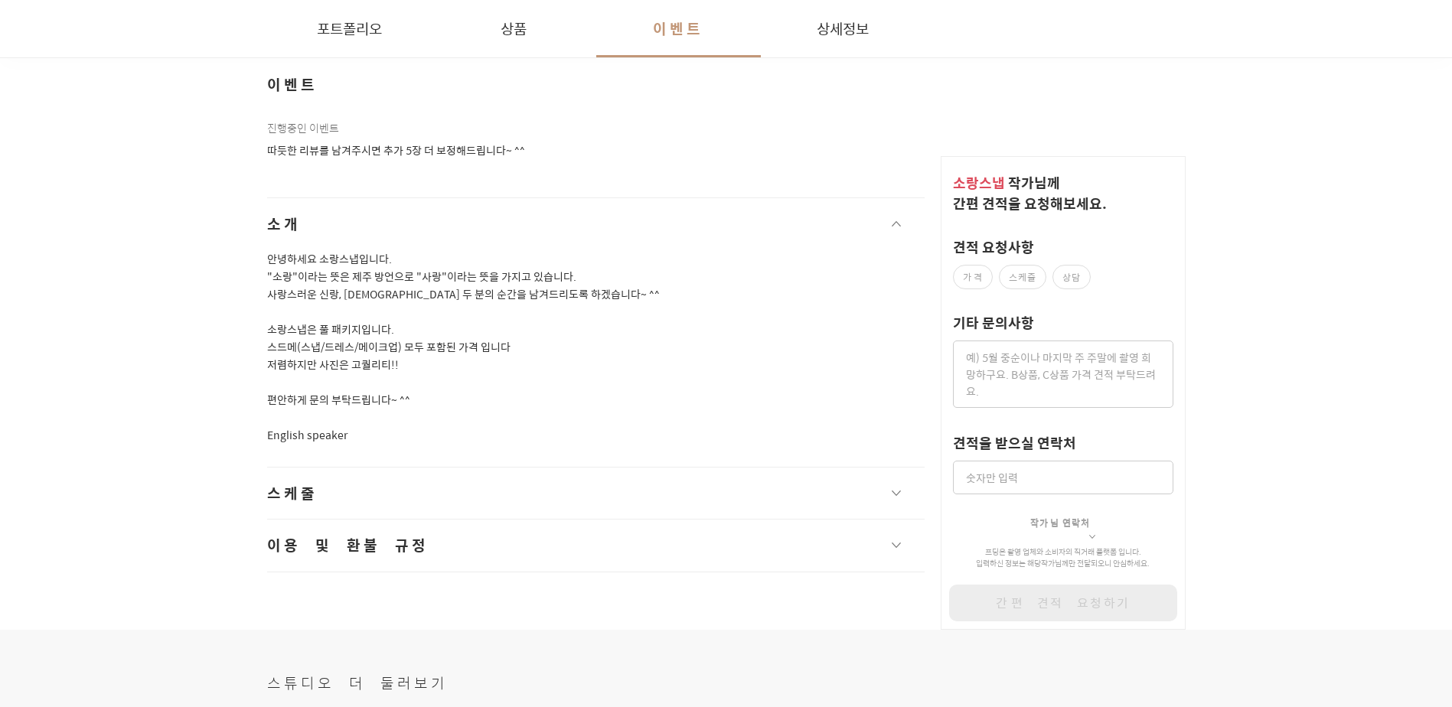
click at [886, 227] on button "소개" at bounding box center [596, 224] width 658 height 52
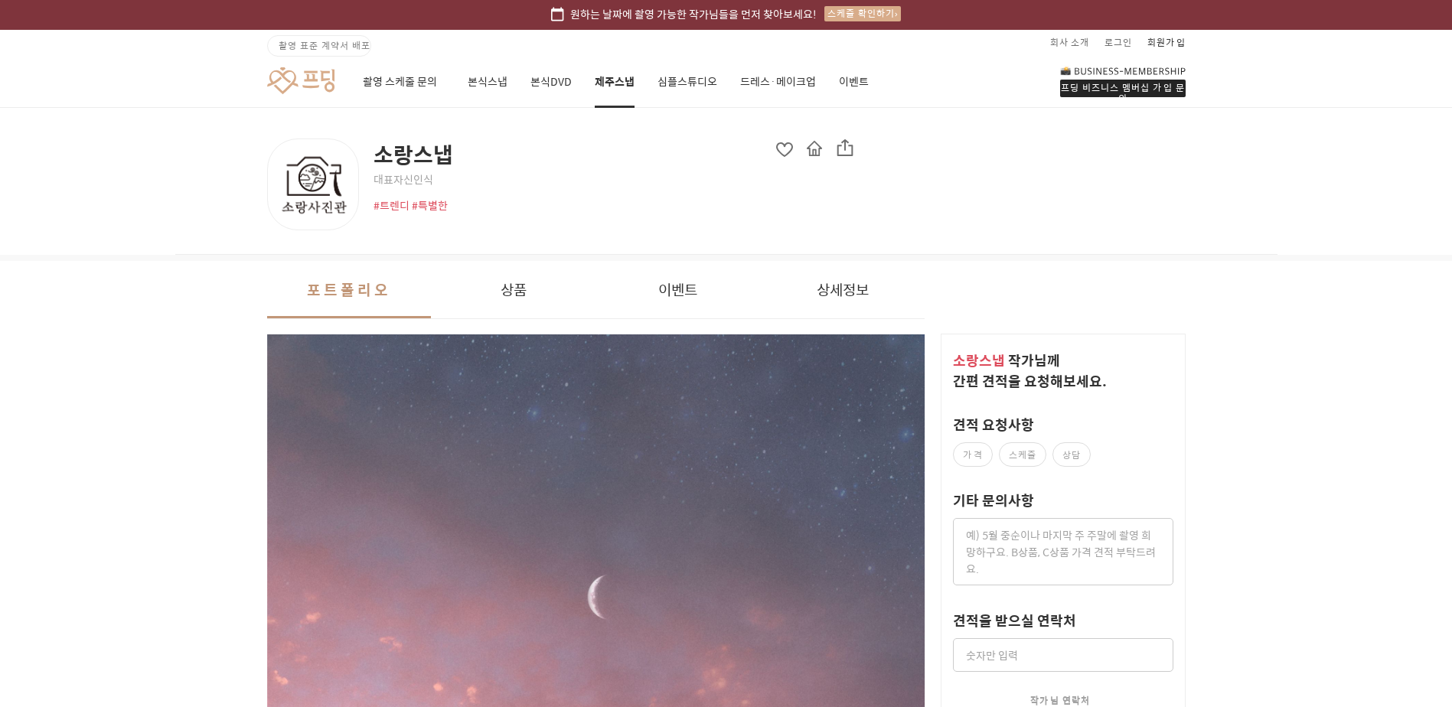
scroll to position [0, 0]
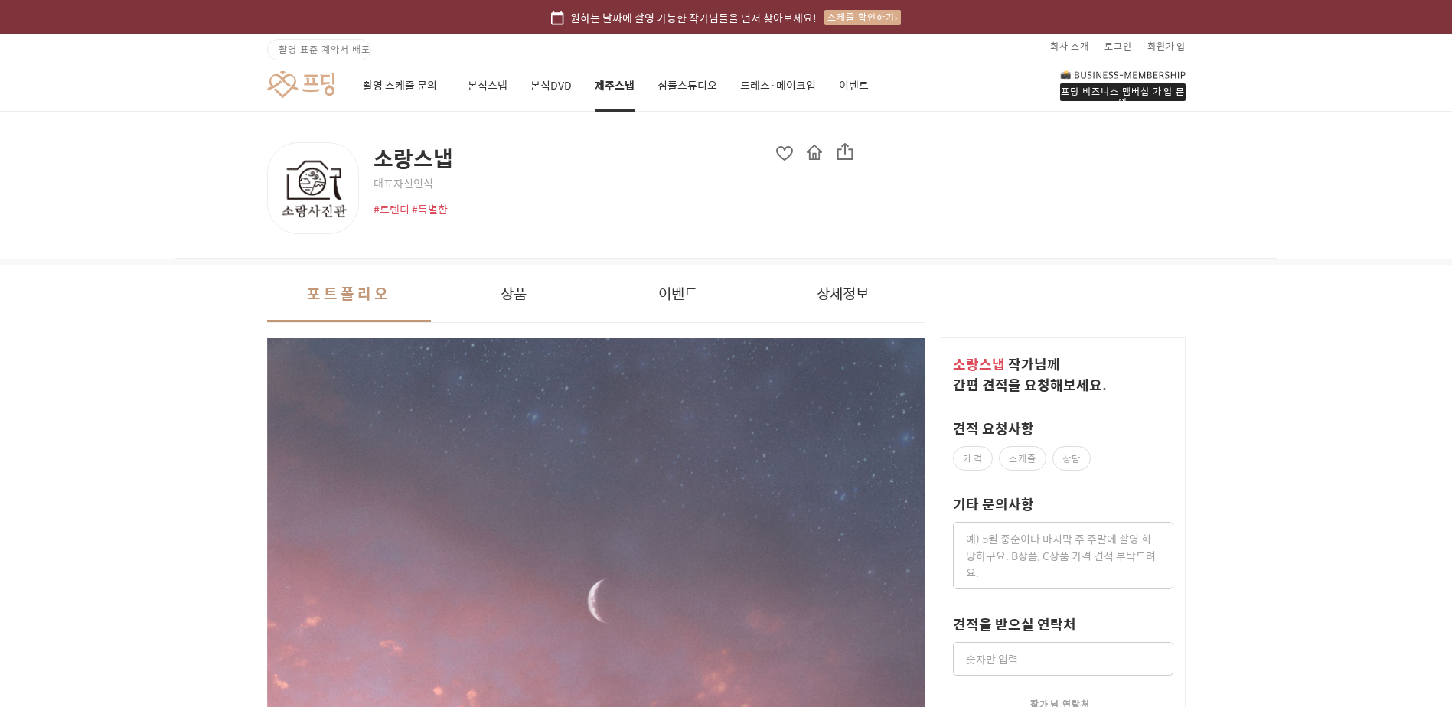
click at [626, 85] on link "제주스냅" at bounding box center [615, 86] width 40 height 52
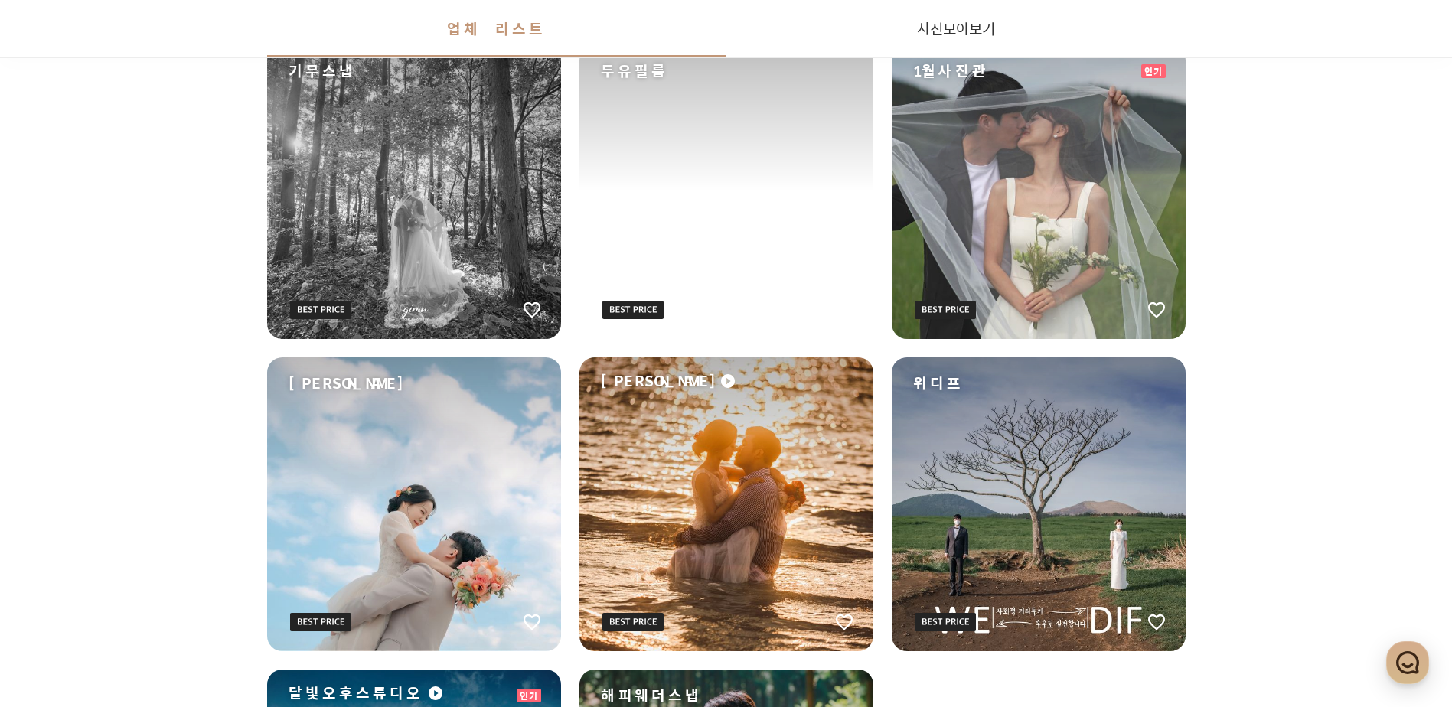
scroll to position [612, 0]
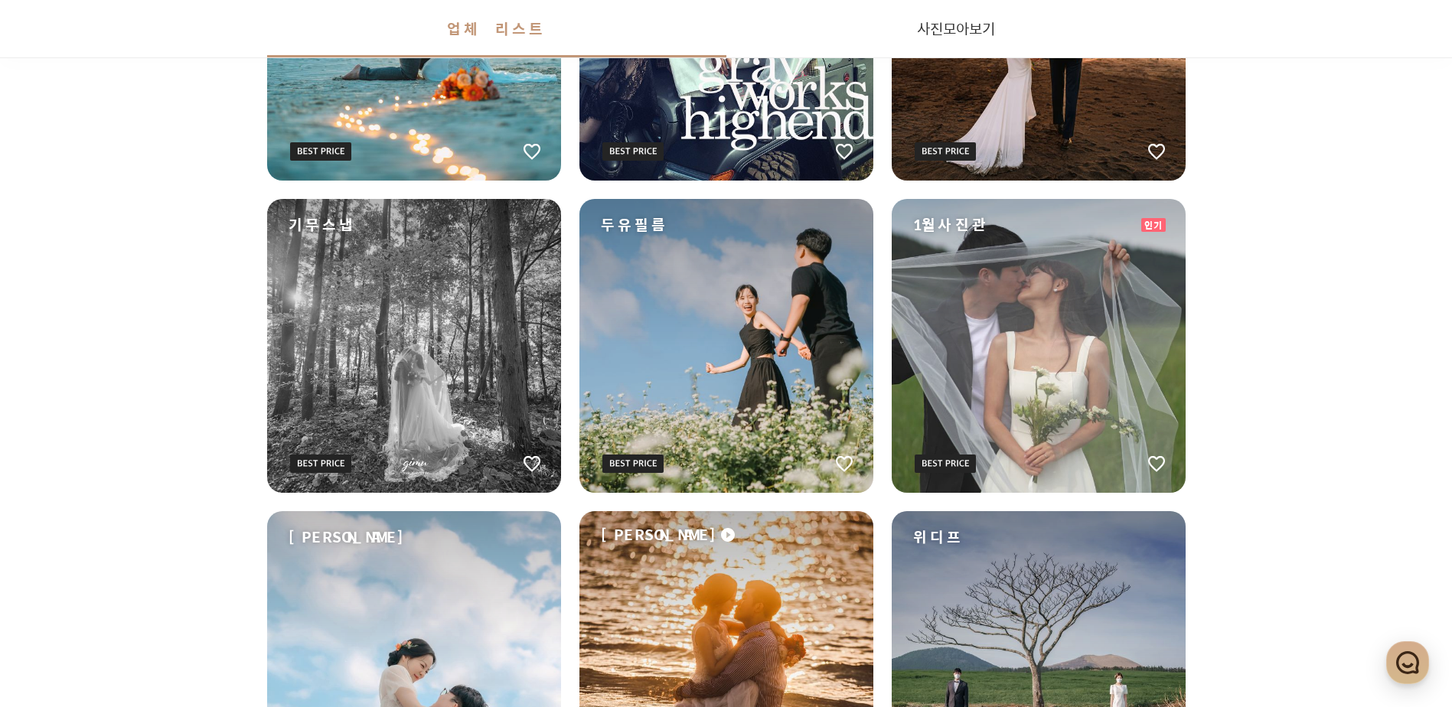
click at [768, 350] on div "두유필름" at bounding box center [726, 346] width 294 height 294
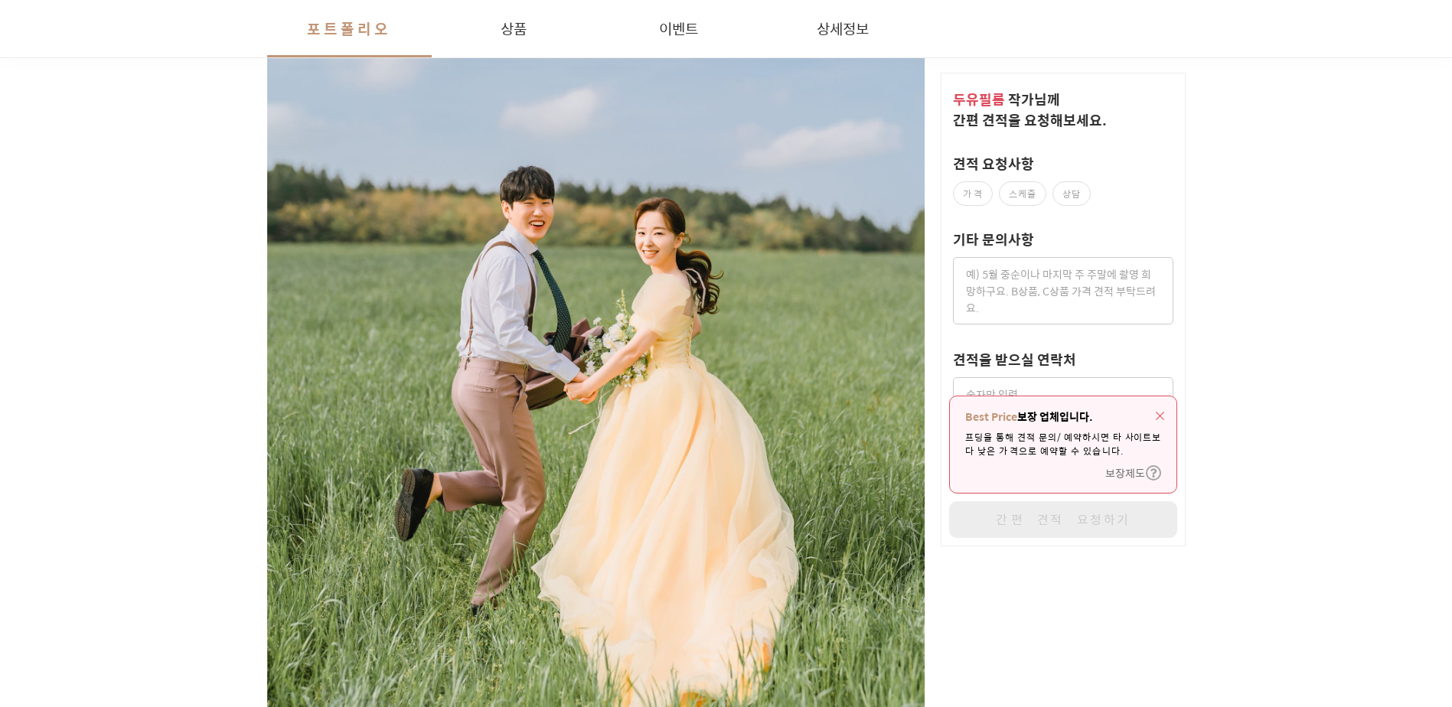
scroll to position [383, 0]
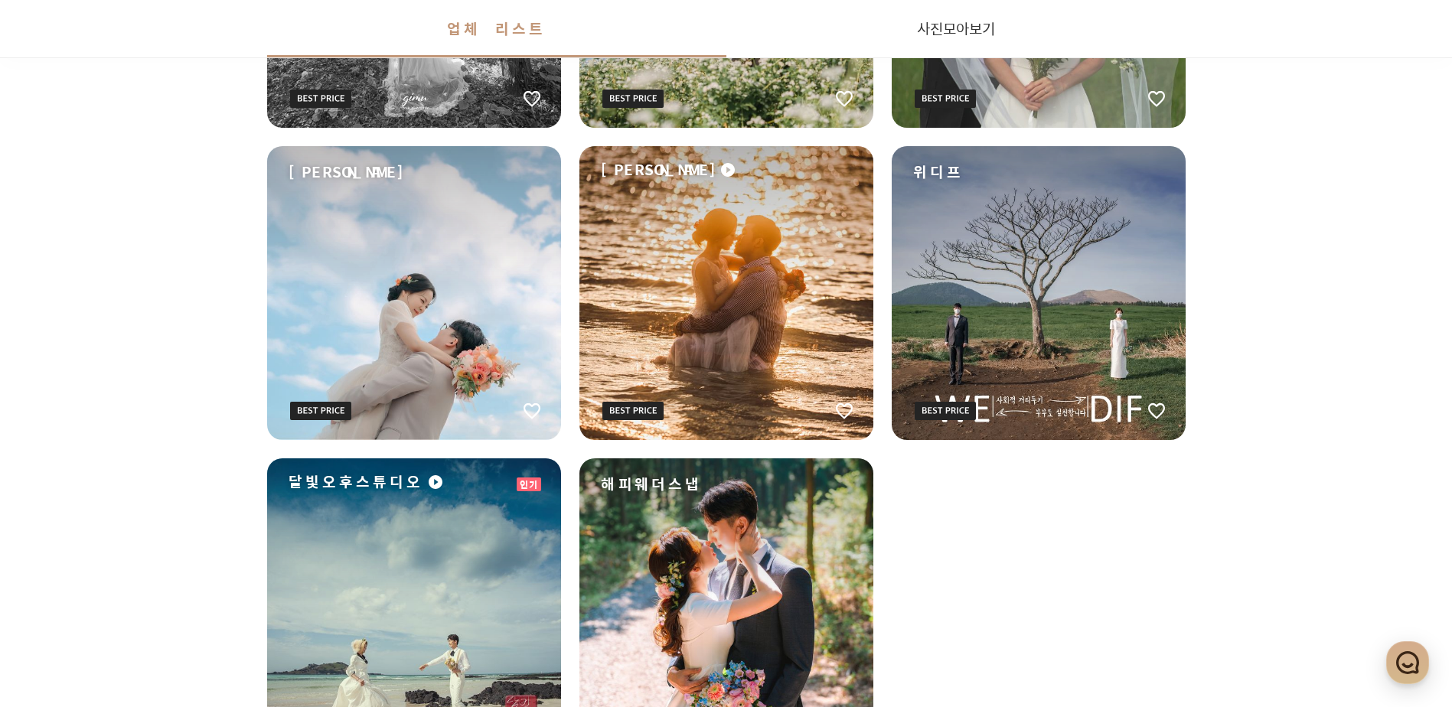
scroll to position [995, 0]
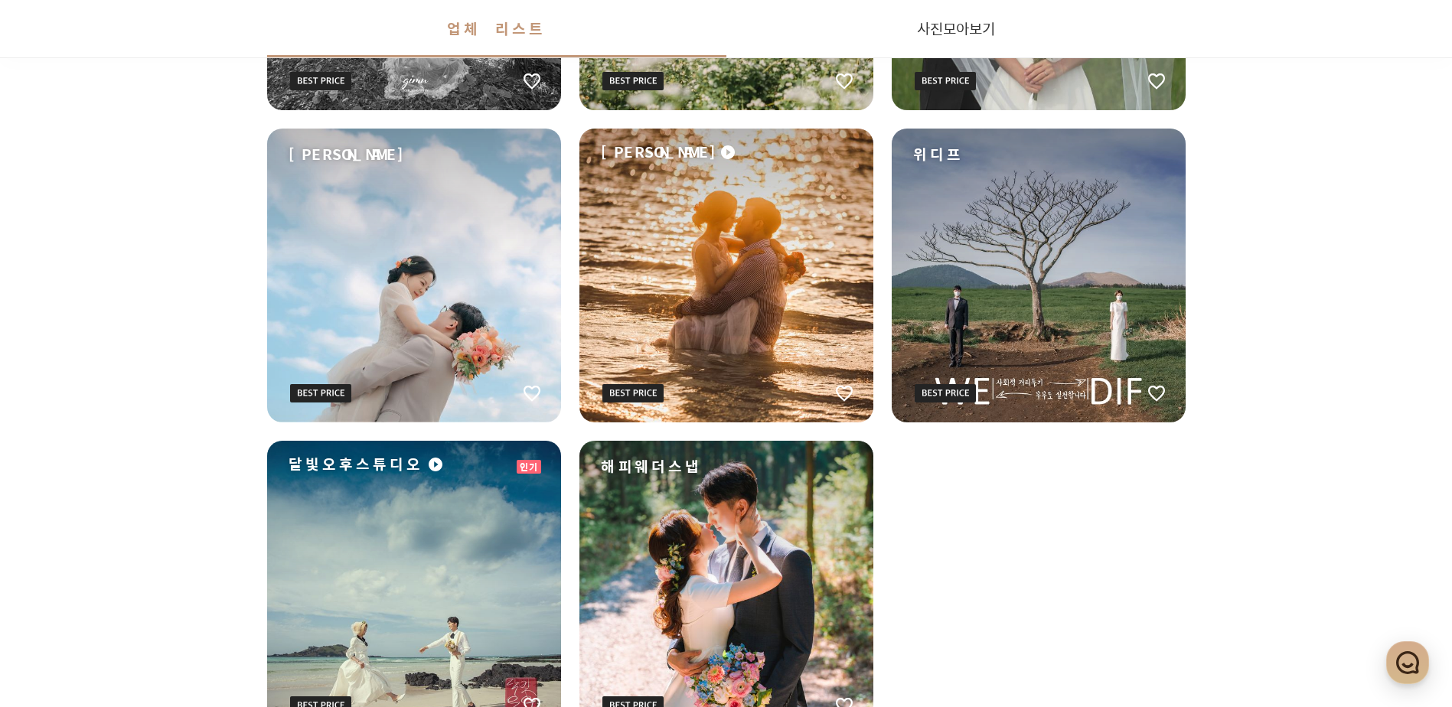
click at [1068, 316] on div "위디프" at bounding box center [1039, 276] width 294 height 294
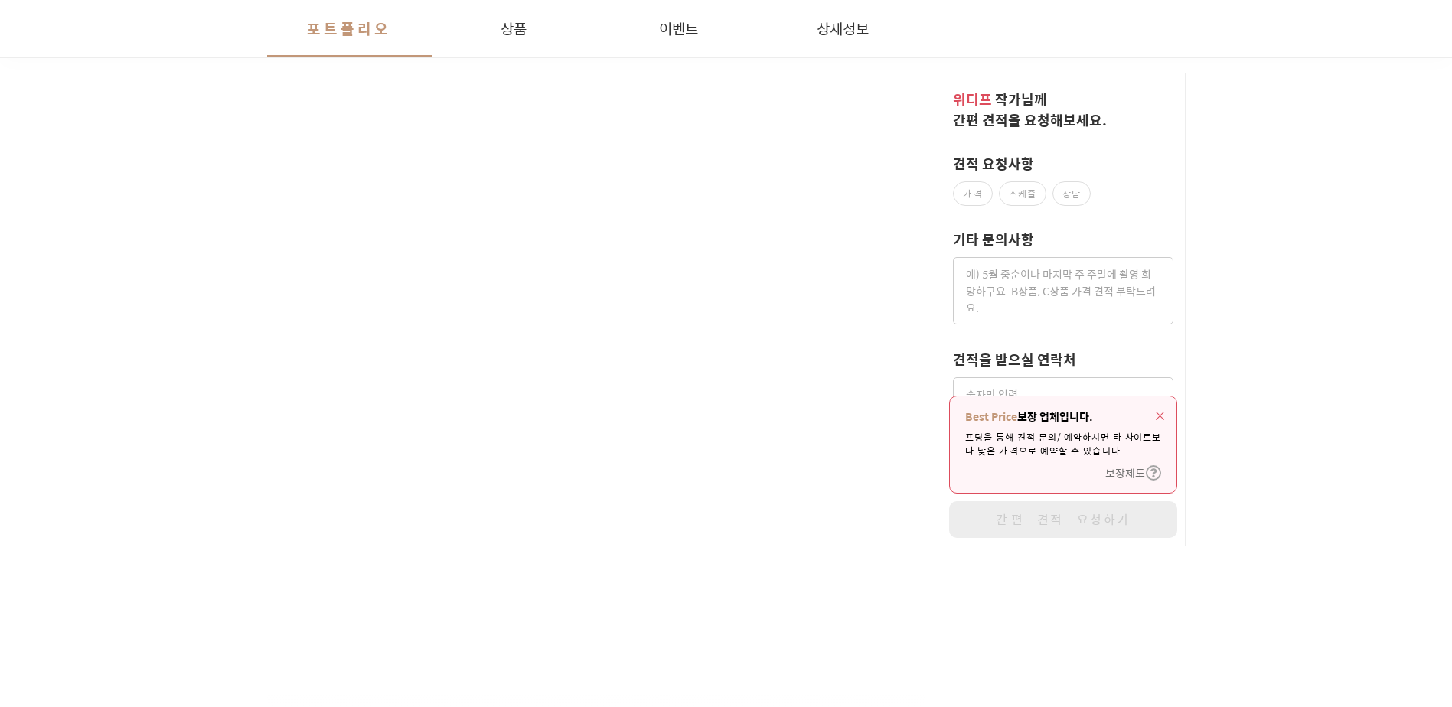
scroll to position [1684, 0]
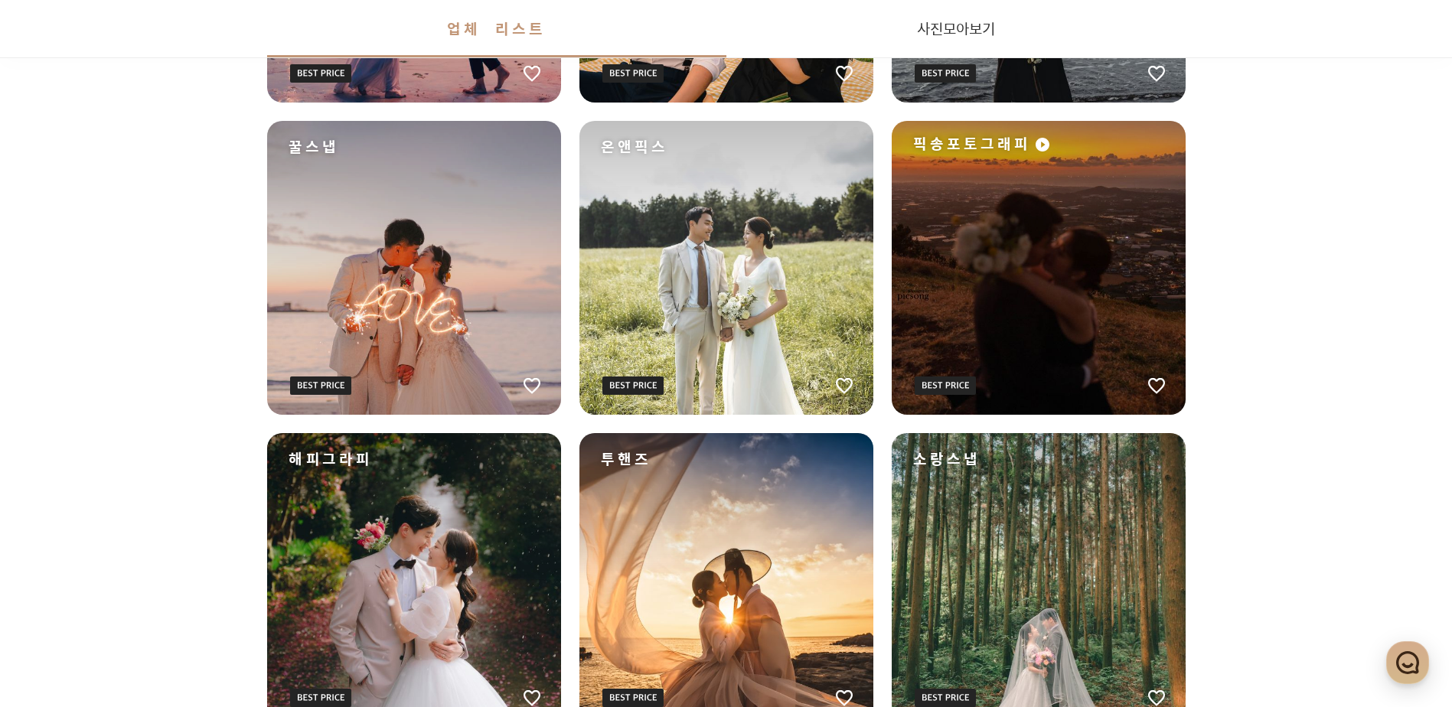
scroll to position [1905, 0]
